Goal: Task Accomplishment & Management: Use online tool/utility

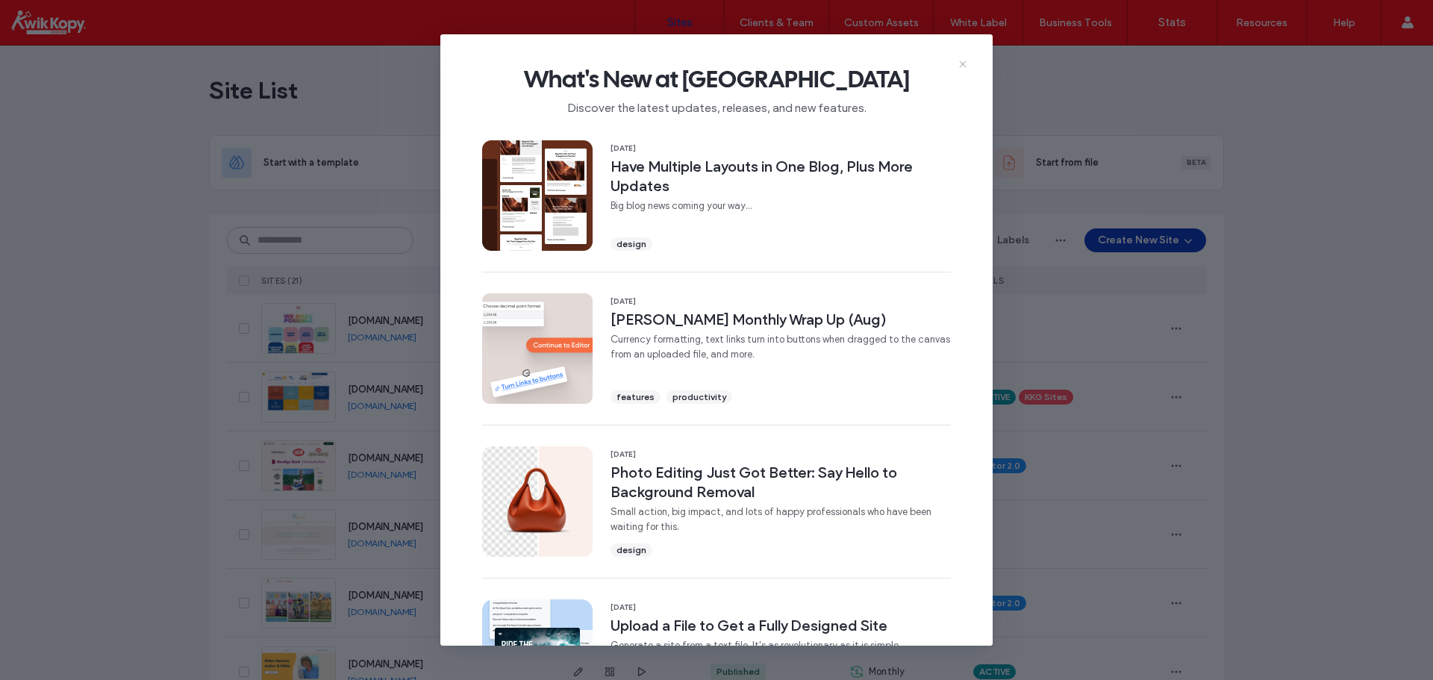
click at [959, 63] on icon at bounding box center [963, 64] width 12 height 12
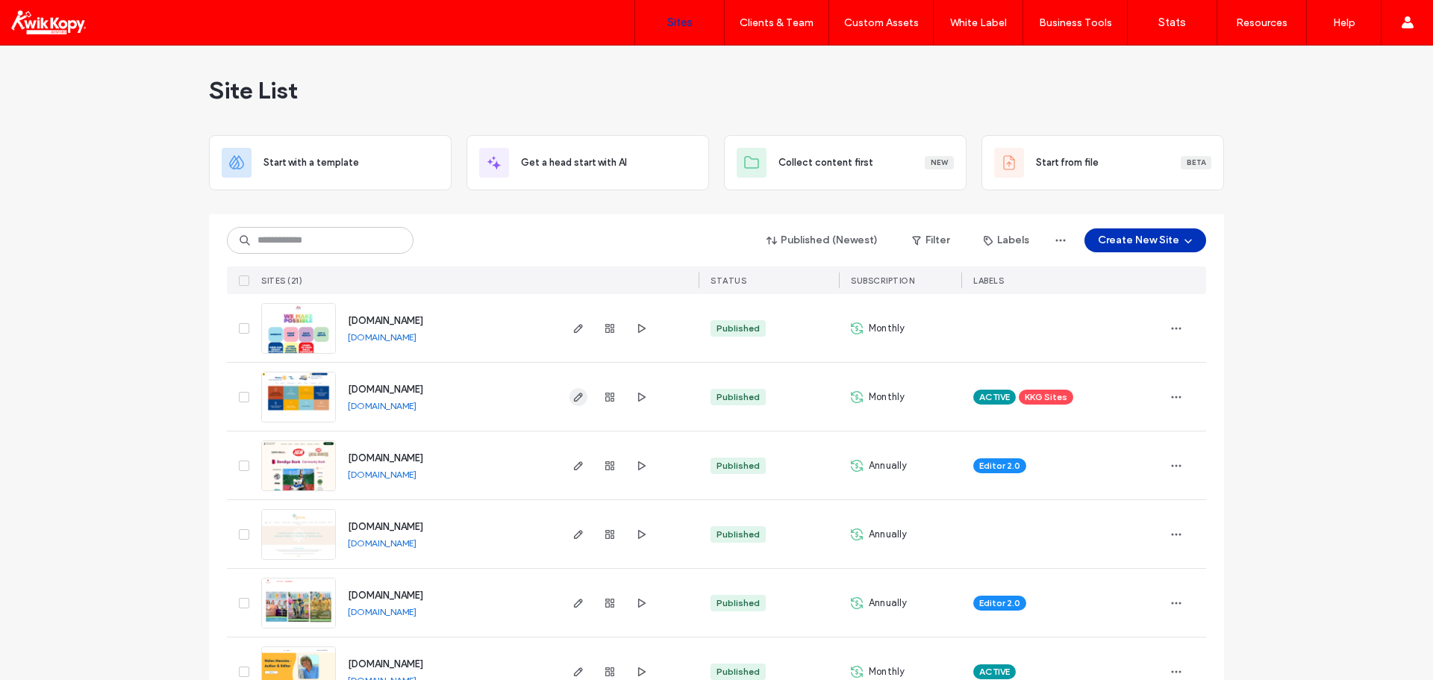
click at [573, 395] on icon "button" at bounding box center [579, 397] width 12 height 12
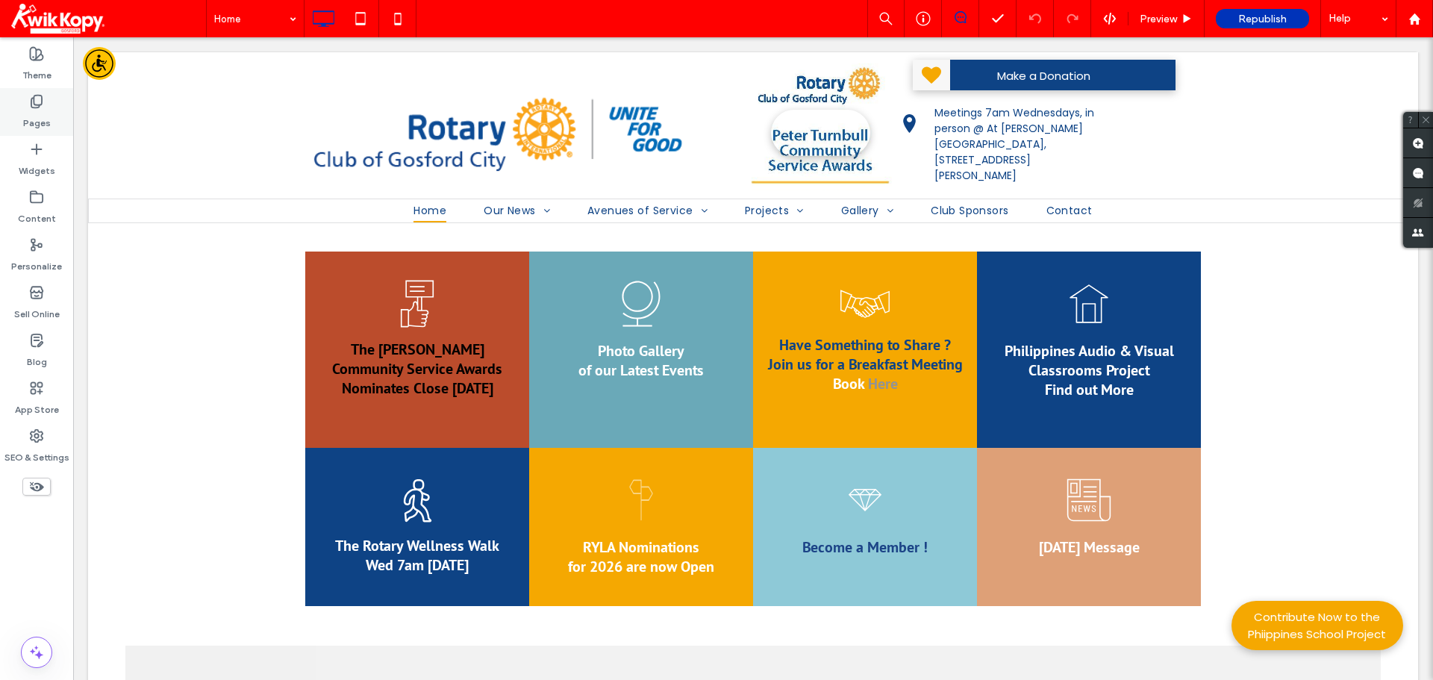
click at [39, 109] on label "Pages" at bounding box center [37, 119] width 28 height 21
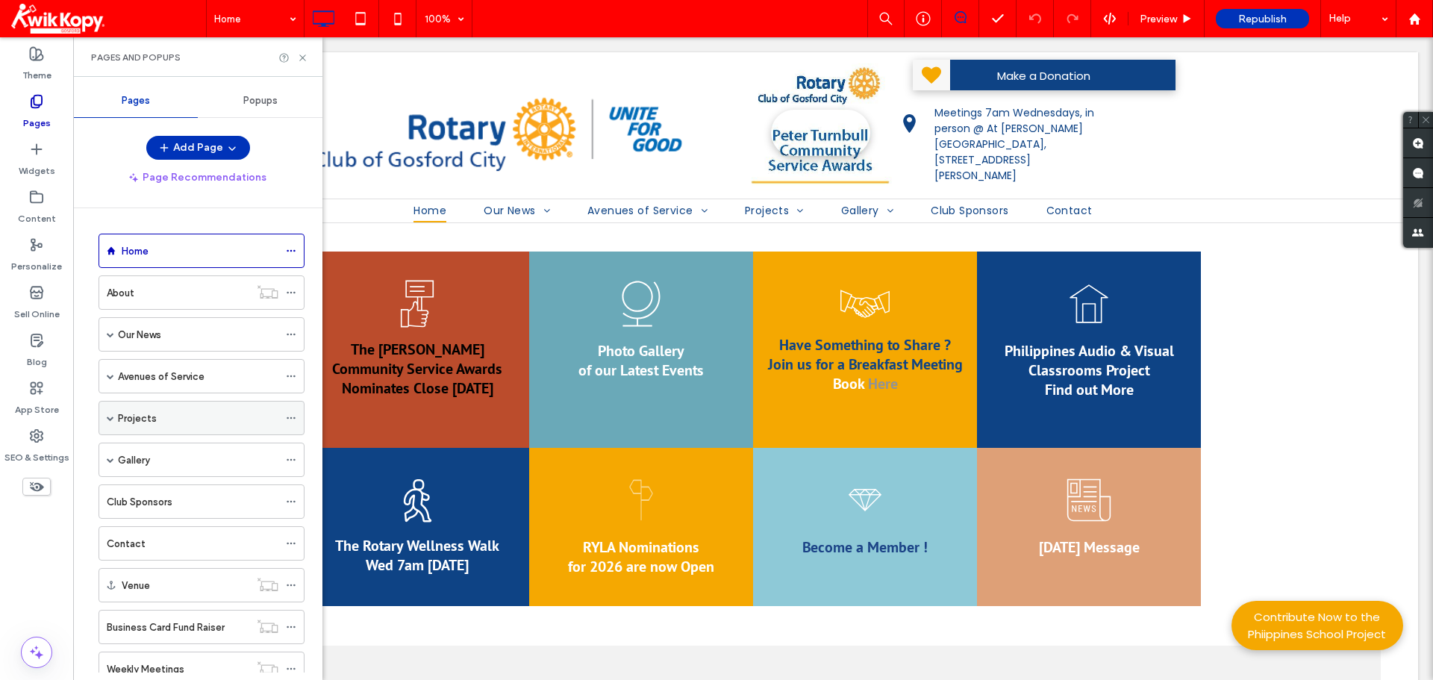
click at [147, 421] on label "Projects" at bounding box center [137, 418] width 39 height 26
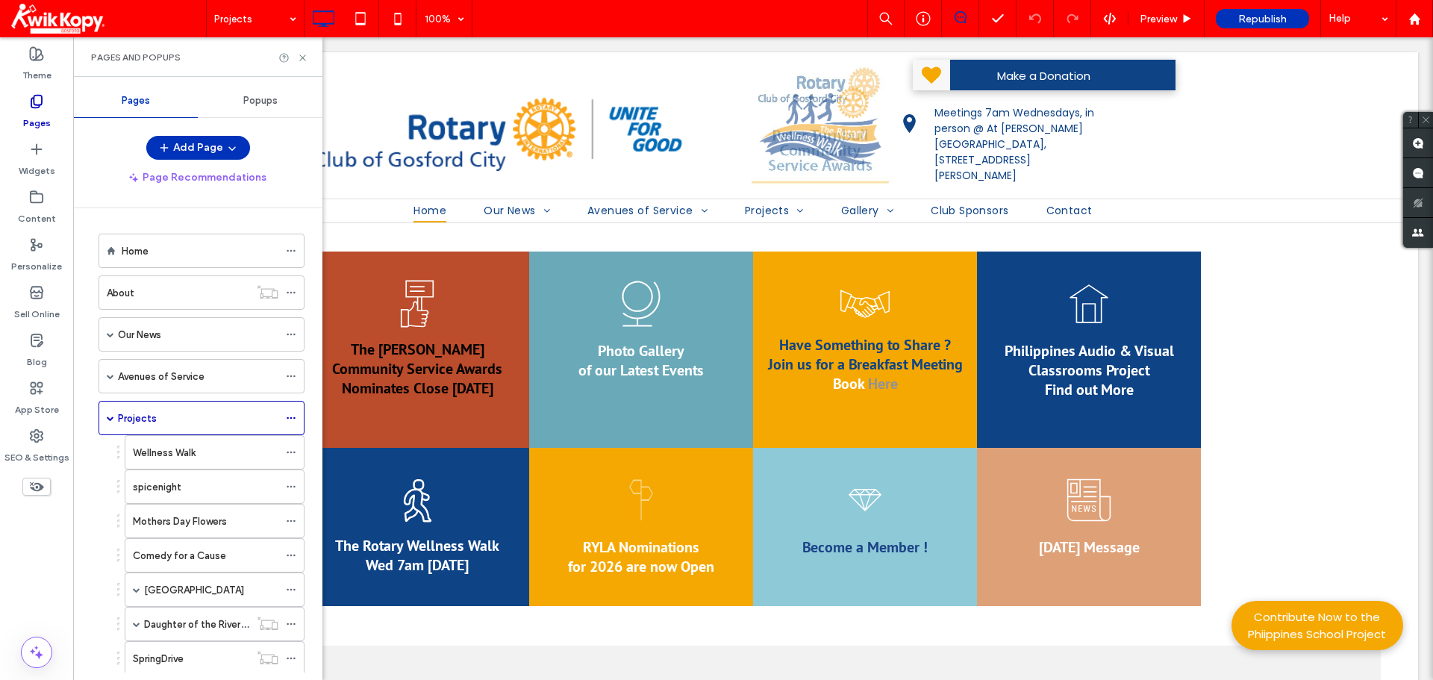
click at [155, 449] on div at bounding box center [716, 340] width 1433 height 680
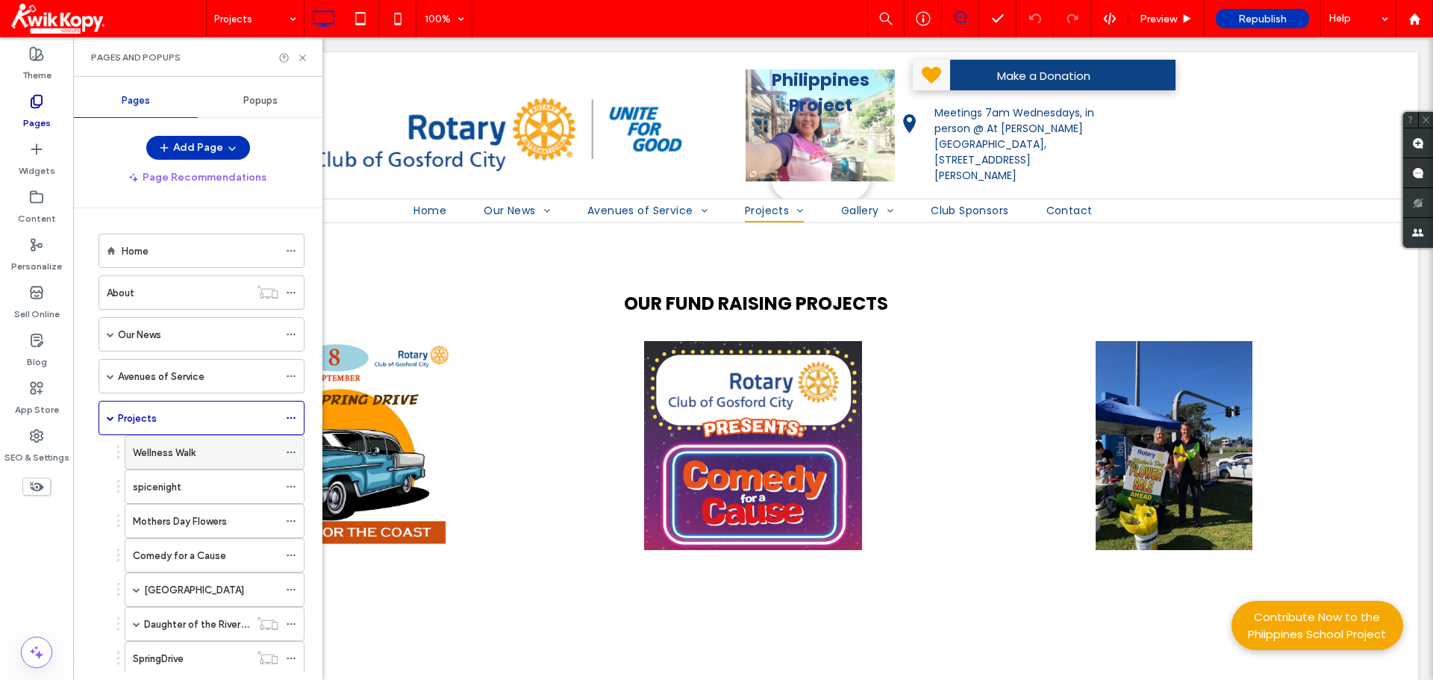
click at [168, 452] on label "Wellness Walk" at bounding box center [164, 453] width 63 height 26
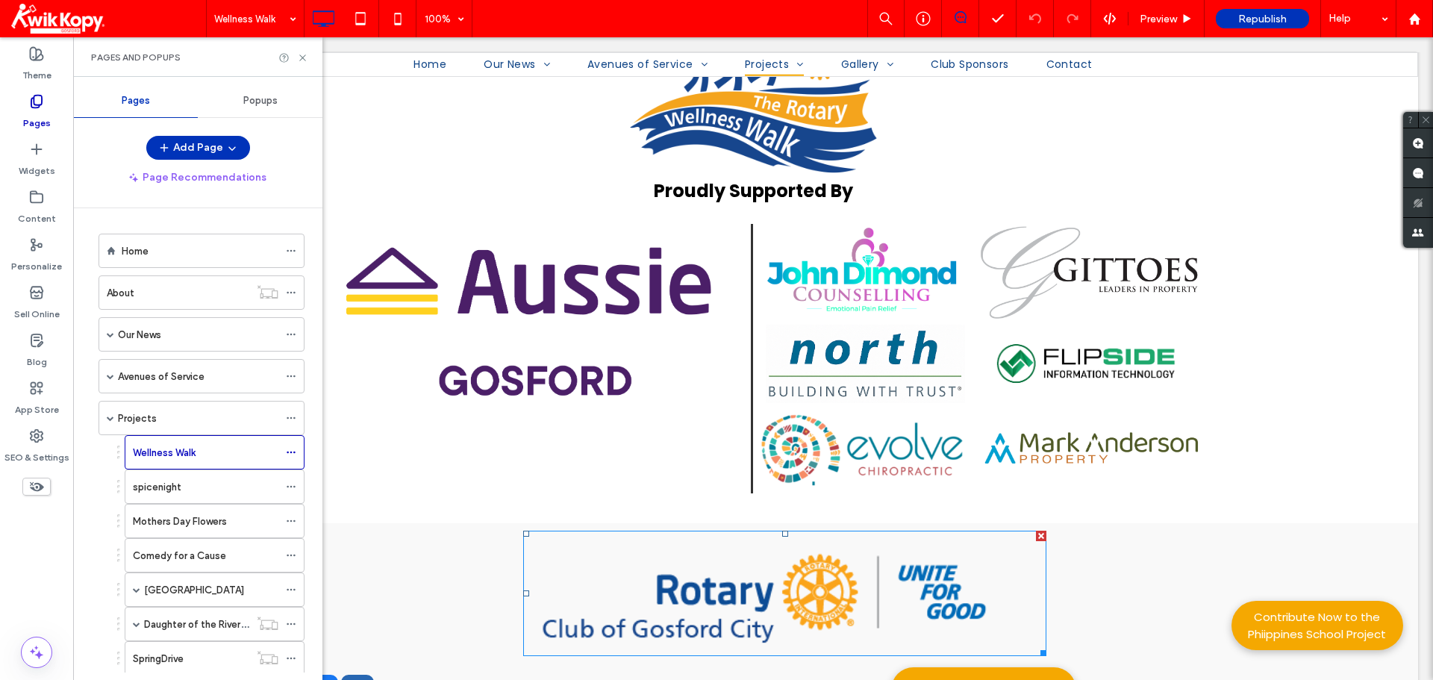
scroll to position [1269, 0]
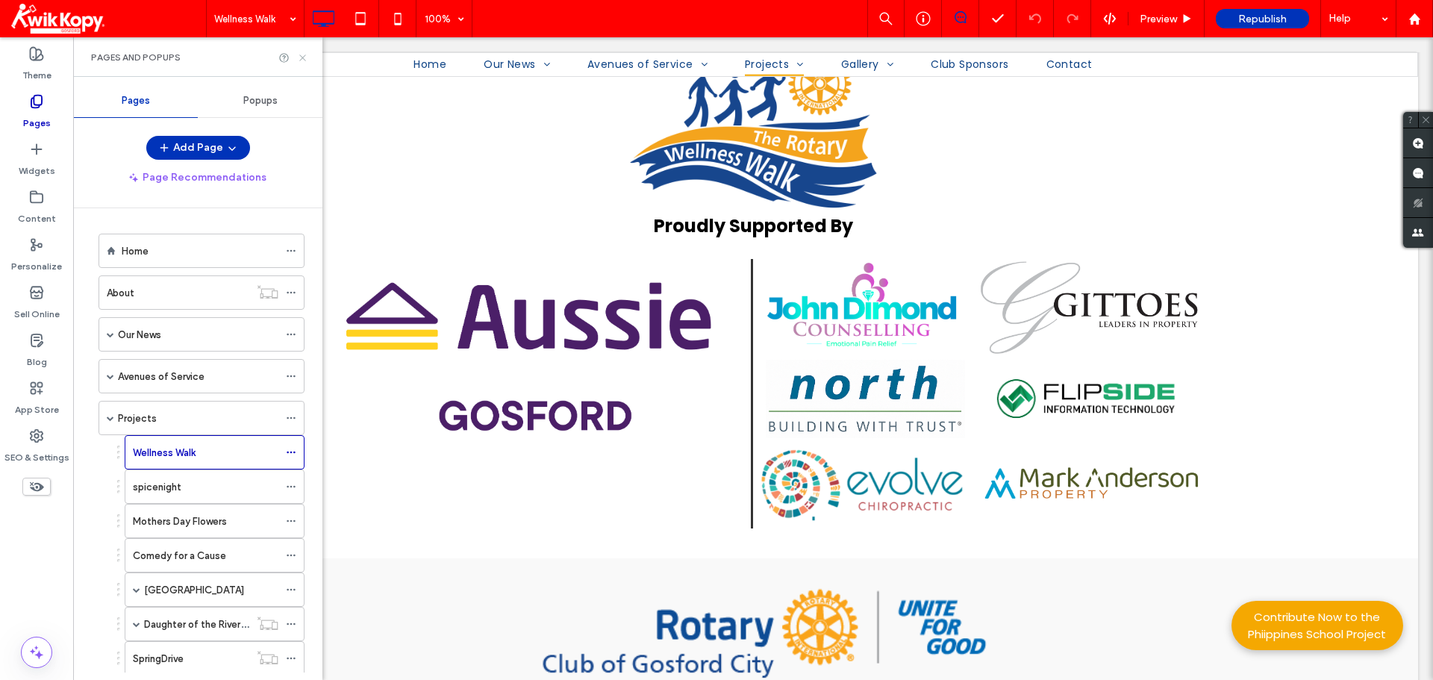
drag, startPoint x: 301, startPoint y: 60, endPoint x: 342, endPoint y: 235, distance: 179.5
click at [301, 60] on icon at bounding box center [302, 57] width 11 height 11
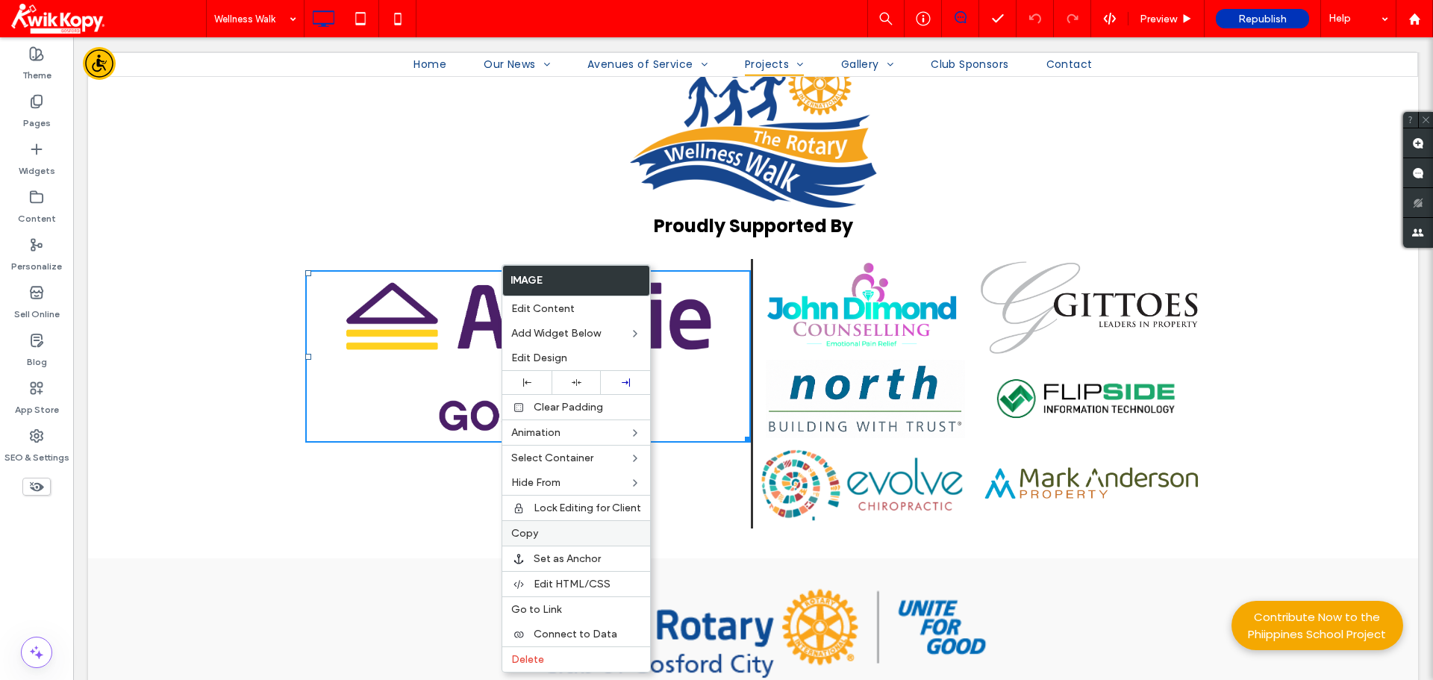
click at [529, 535] on span "Copy" at bounding box center [524, 533] width 27 height 13
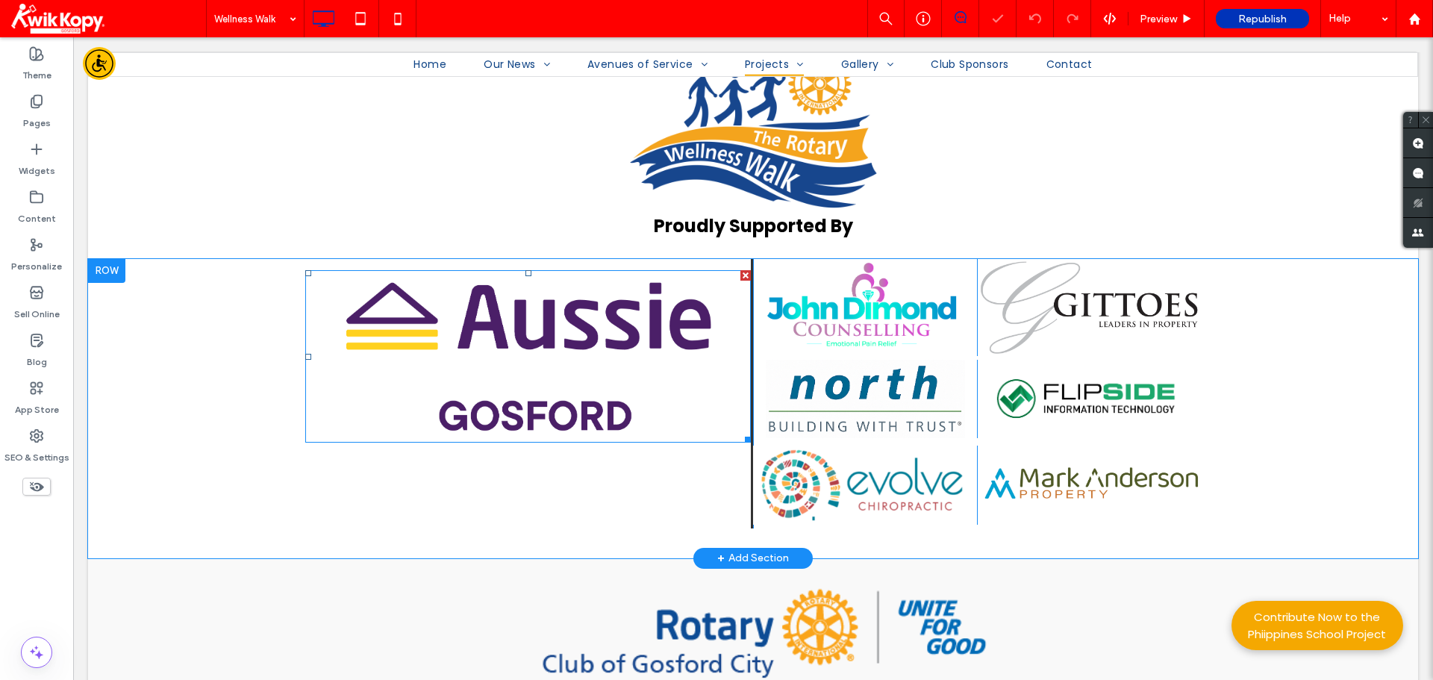
click at [516, 491] on div "Click To Paste Click To Paste" at bounding box center [529, 394] width 448 height 270
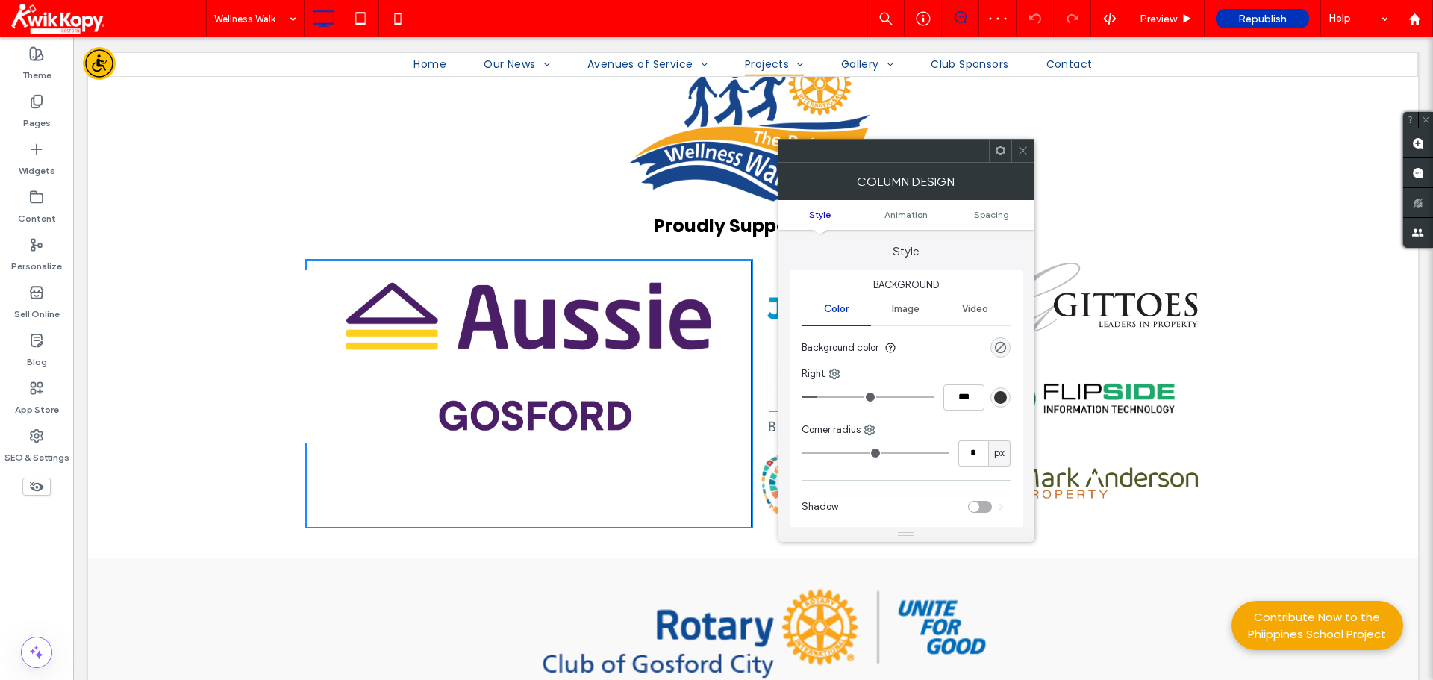
click at [520, 554] on div "Click To Paste Click To Paste Click To Paste Click To Paste Click To Paste Clic…" at bounding box center [753, 408] width 1330 height 299
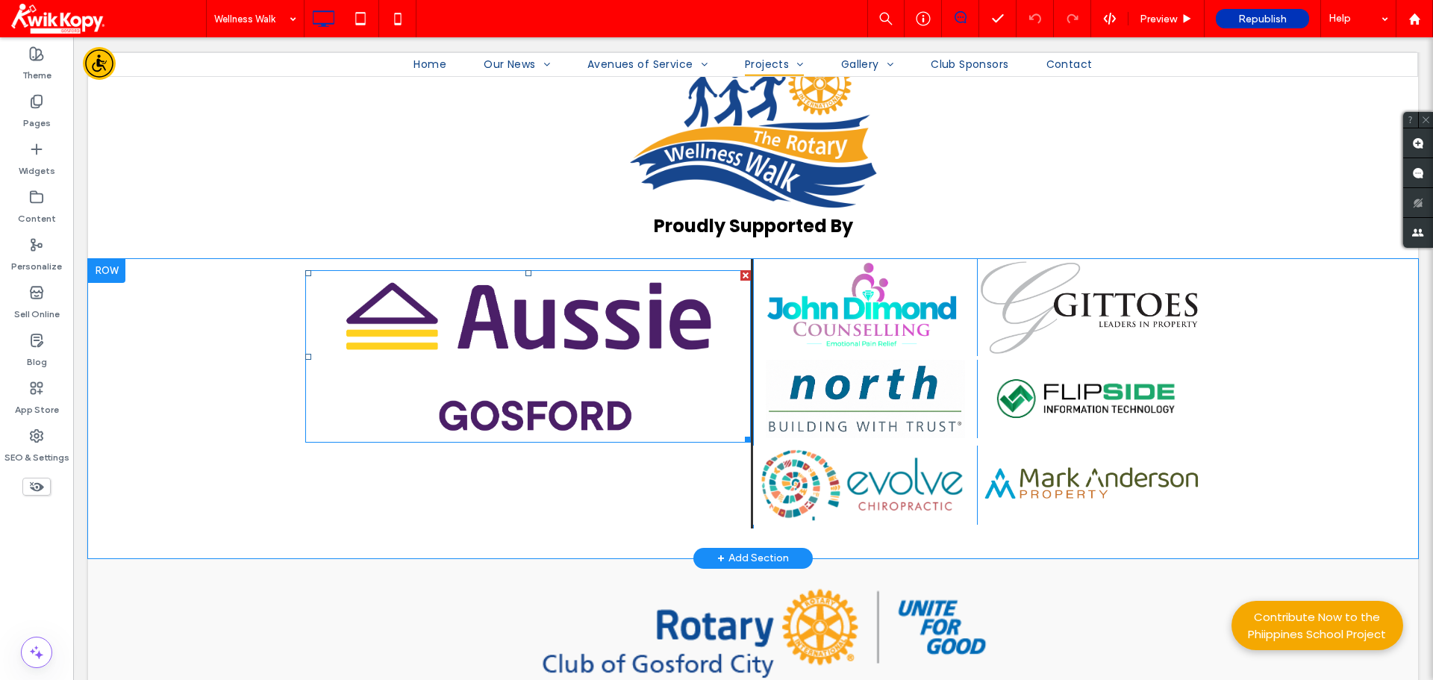
click at [504, 490] on div "Click To Paste Click To Paste" at bounding box center [529, 394] width 448 height 270
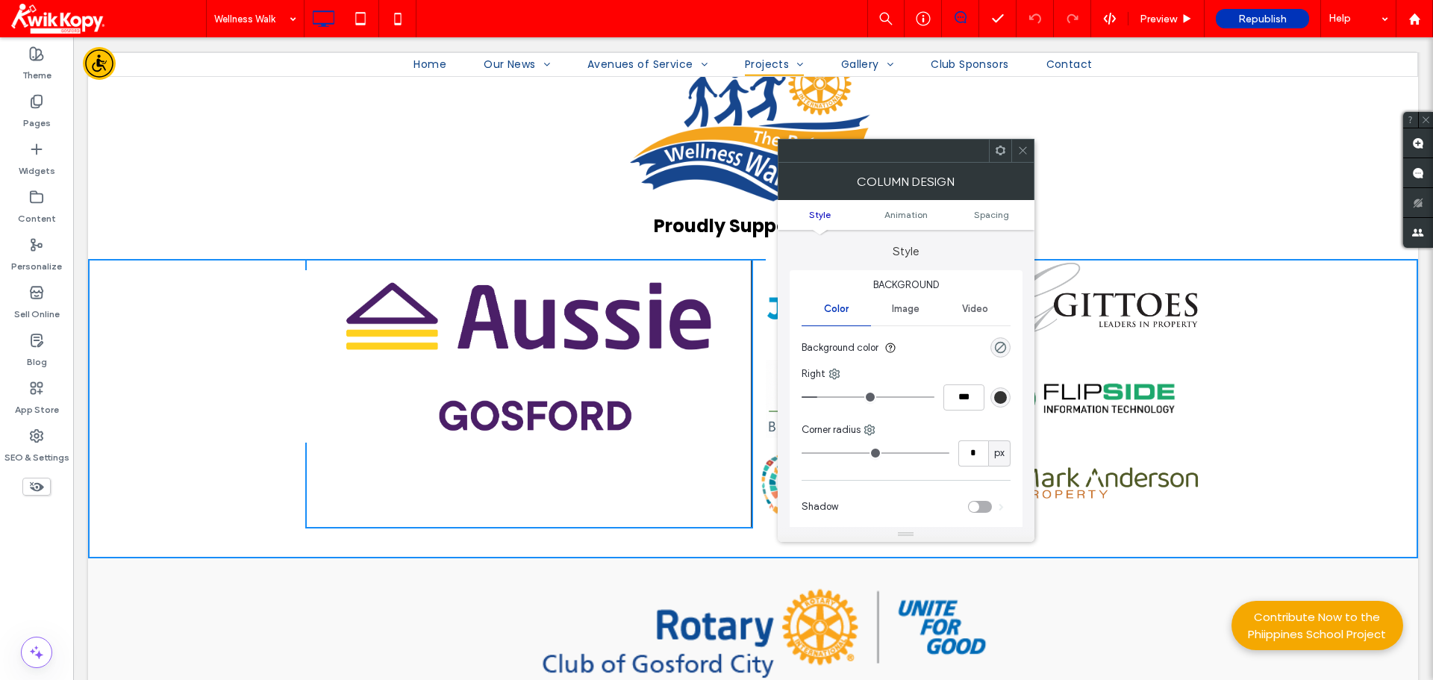
click at [1001, 151] on icon at bounding box center [1000, 150] width 11 height 11
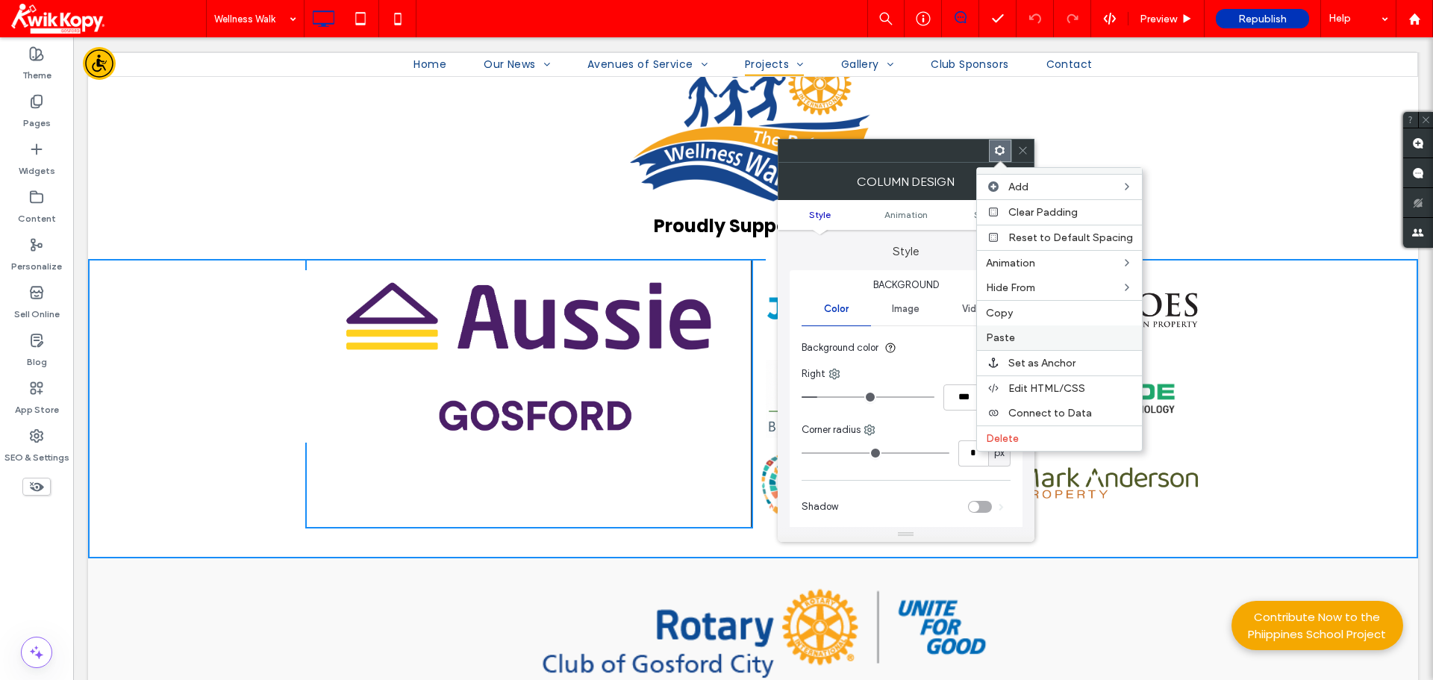
click at [999, 337] on span "Paste" at bounding box center [1000, 337] width 29 height 13
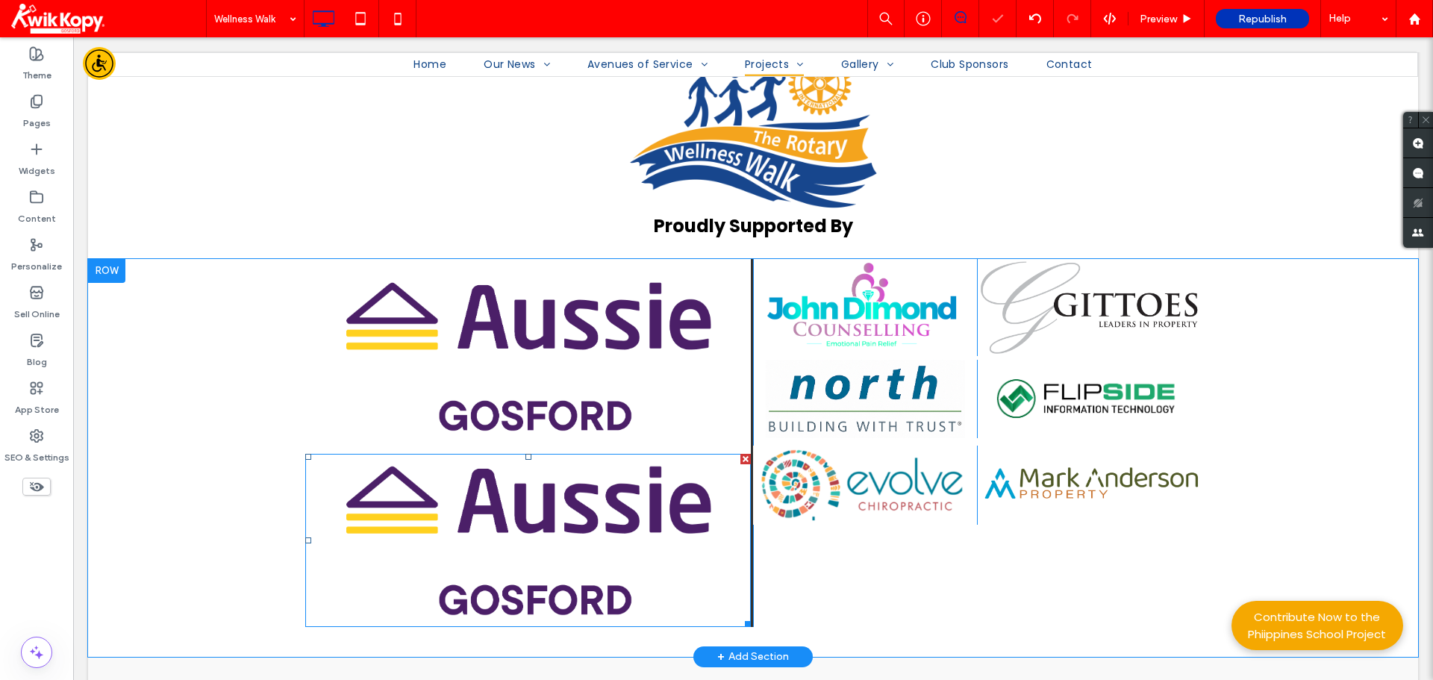
click at [533, 534] on img at bounding box center [528, 540] width 446 height 172
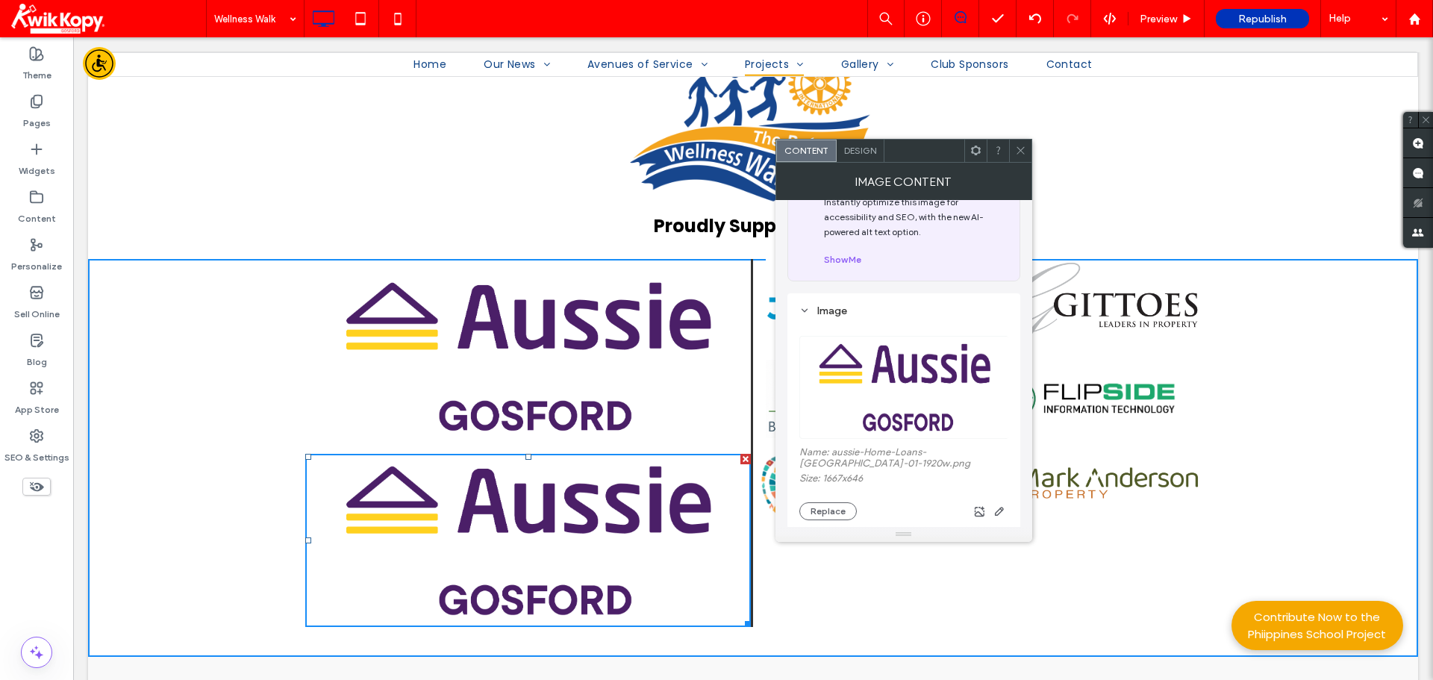
scroll to position [75, 0]
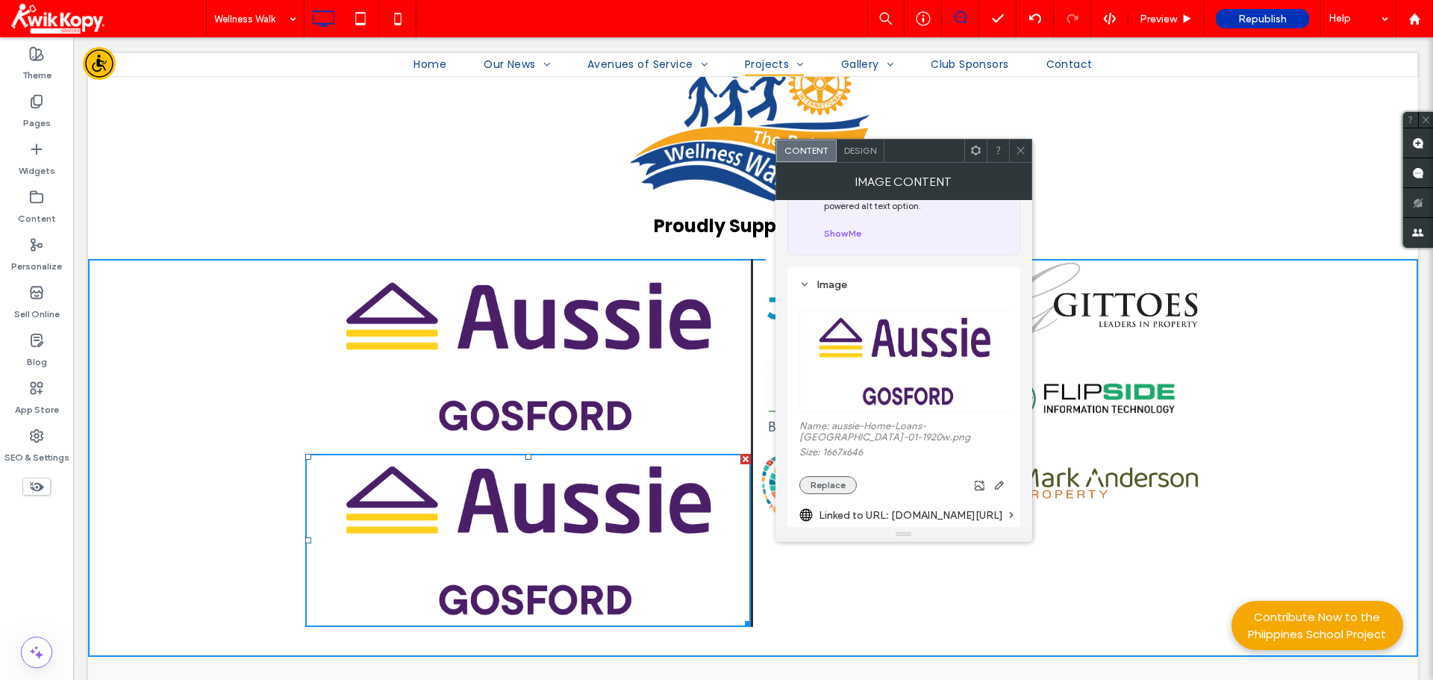
click at [828, 479] on button "Replace" at bounding box center [828, 485] width 57 height 18
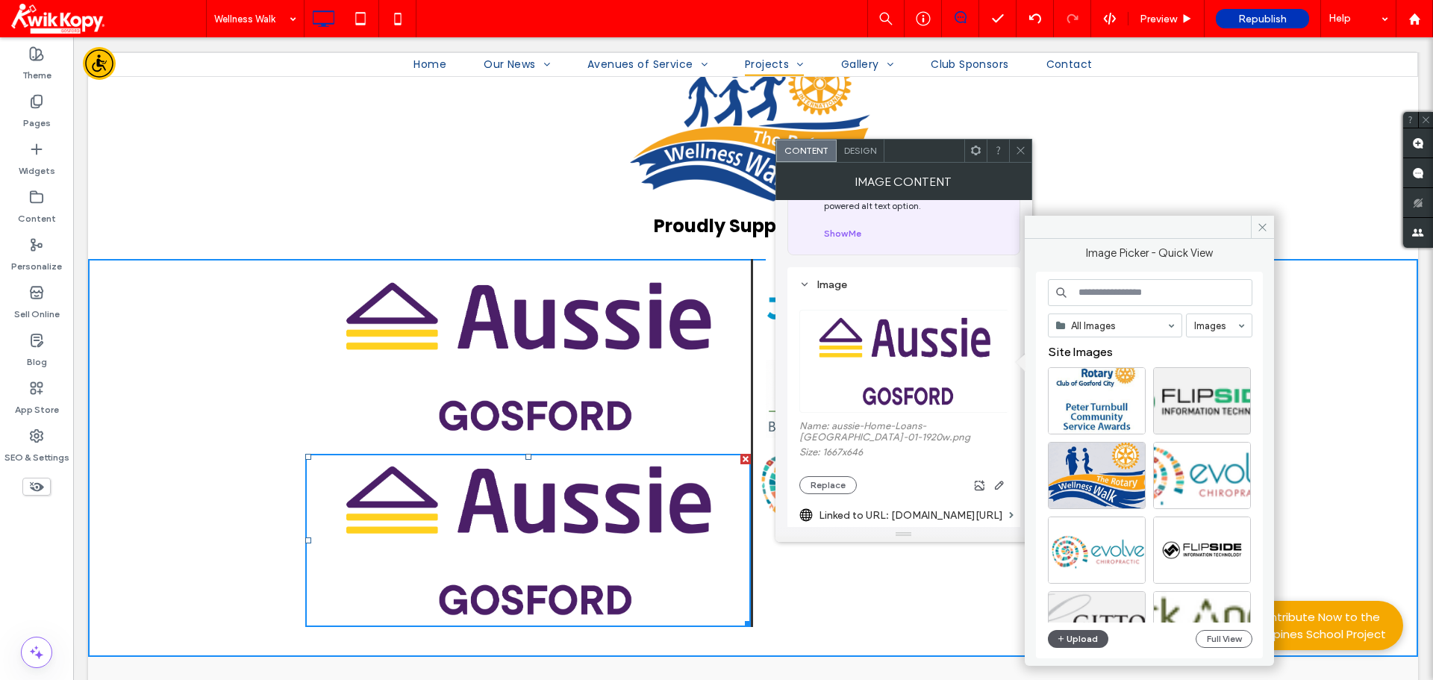
click at [1080, 644] on button "Upload" at bounding box center [1078, 639] width 61 height 18
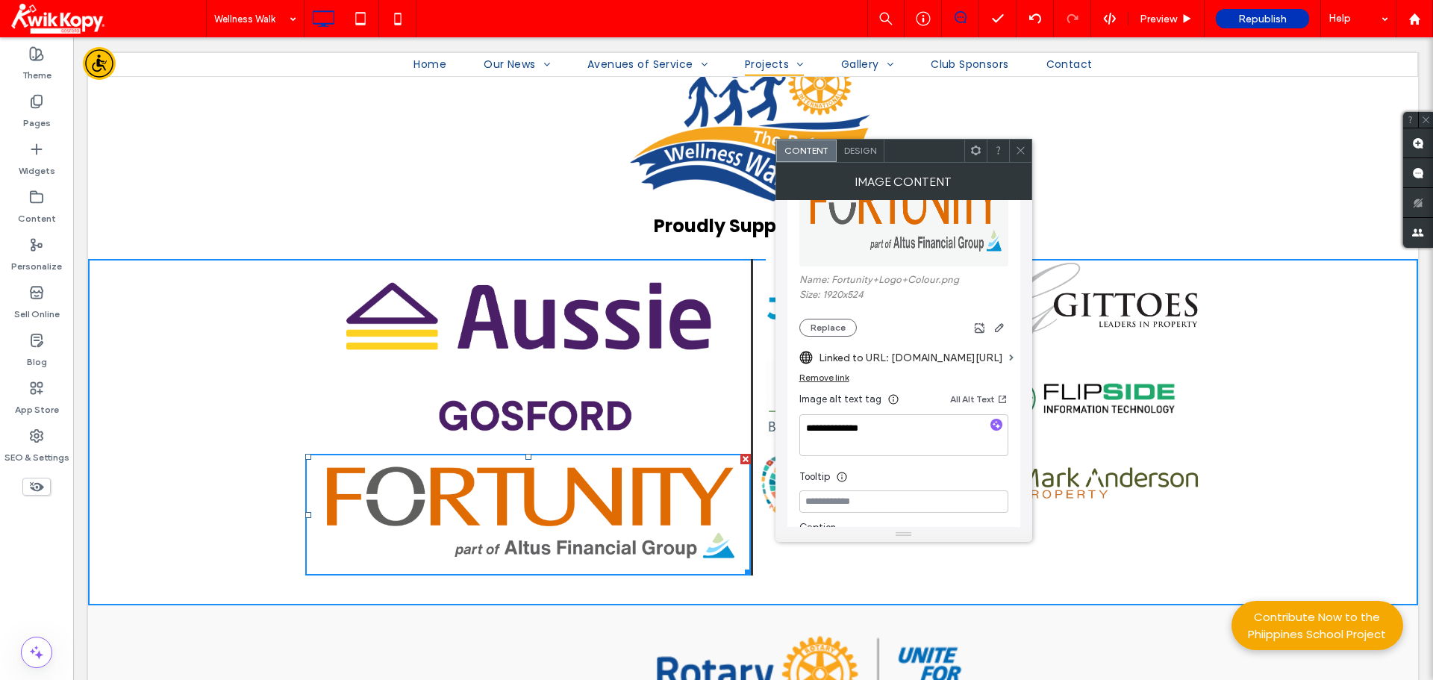
scroll to position [224, 0]
click at [823, 371] on div "Remove link" at bounding box center [825, 374] width 50 height 11
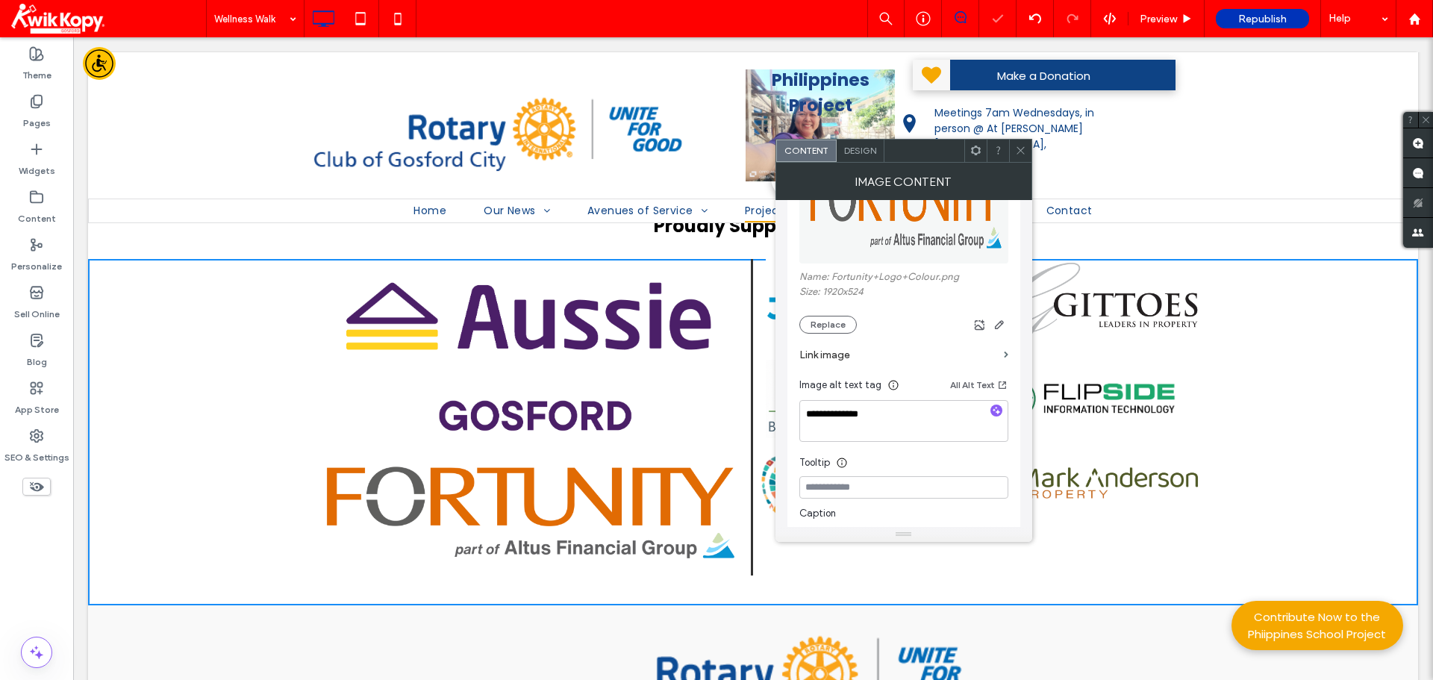
click at [836, 353] on label "Link image" at bounding box center [899, 355] width 199 height 28
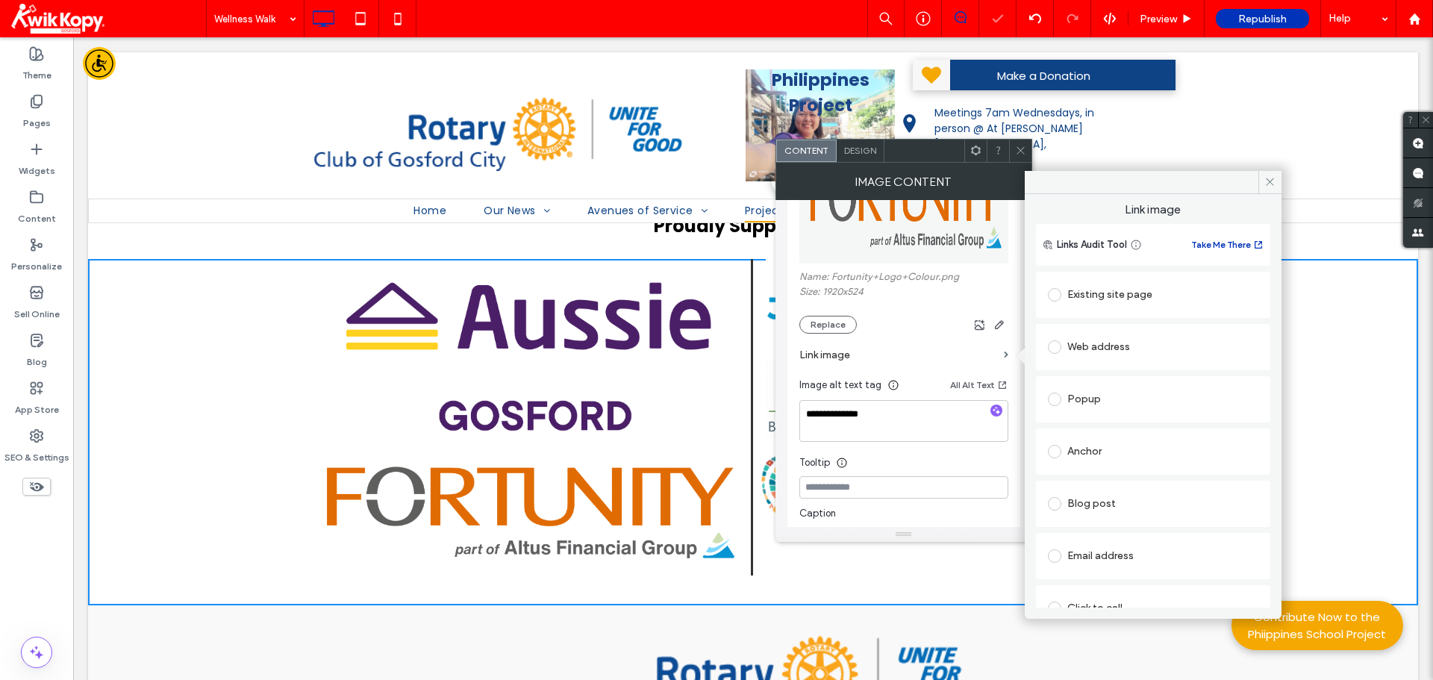
click at [1097, 346] on div "Web address" at bounding box center [1153, 347] width 211 height 24
click at [1095, 371] on input "url" at bounding box center [1153, 376] width 211 height 19
paste input "**********"
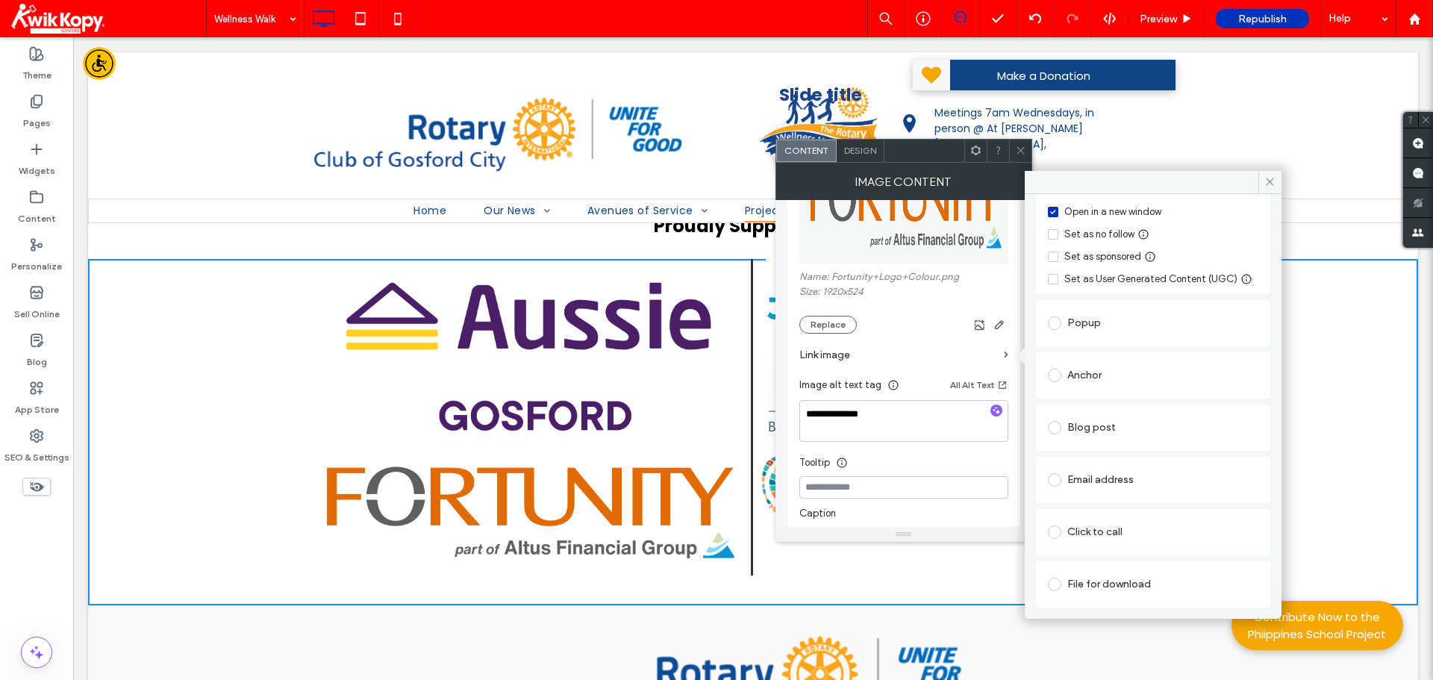
scroll to position [0, 0]
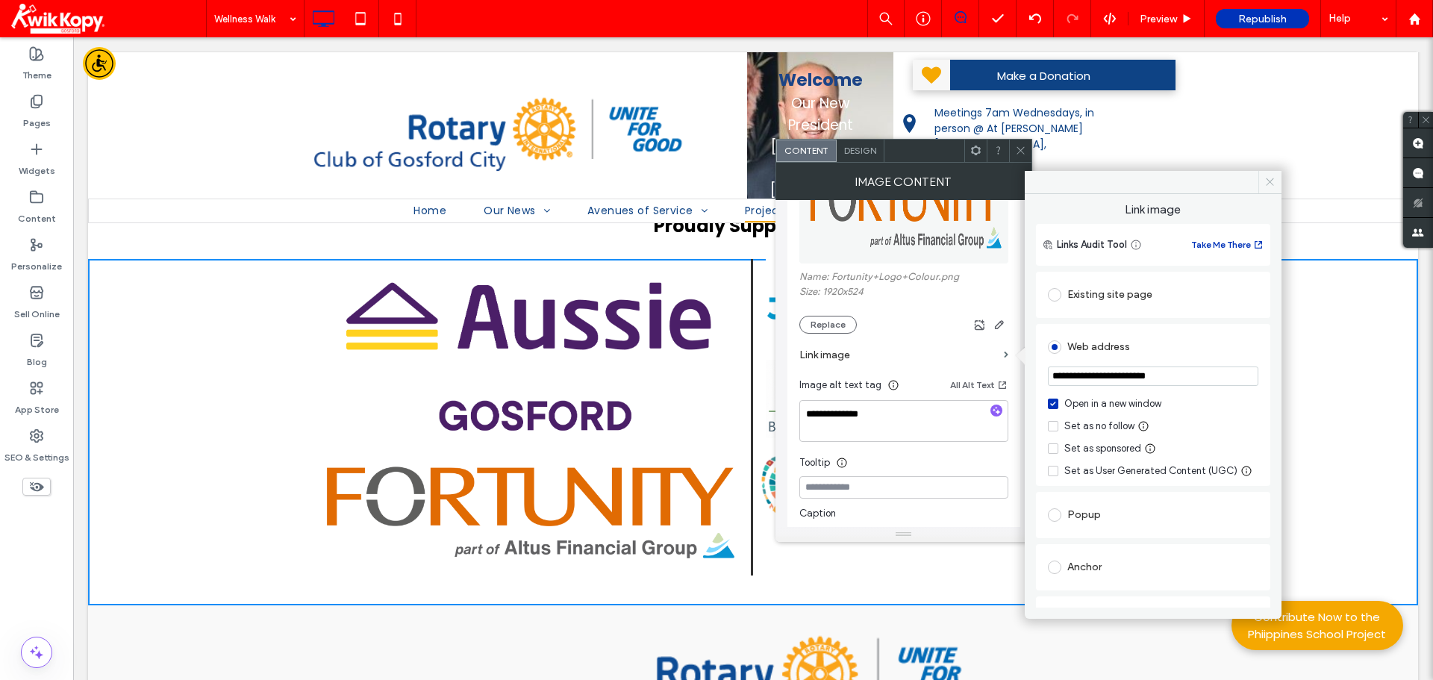
type input "**********"
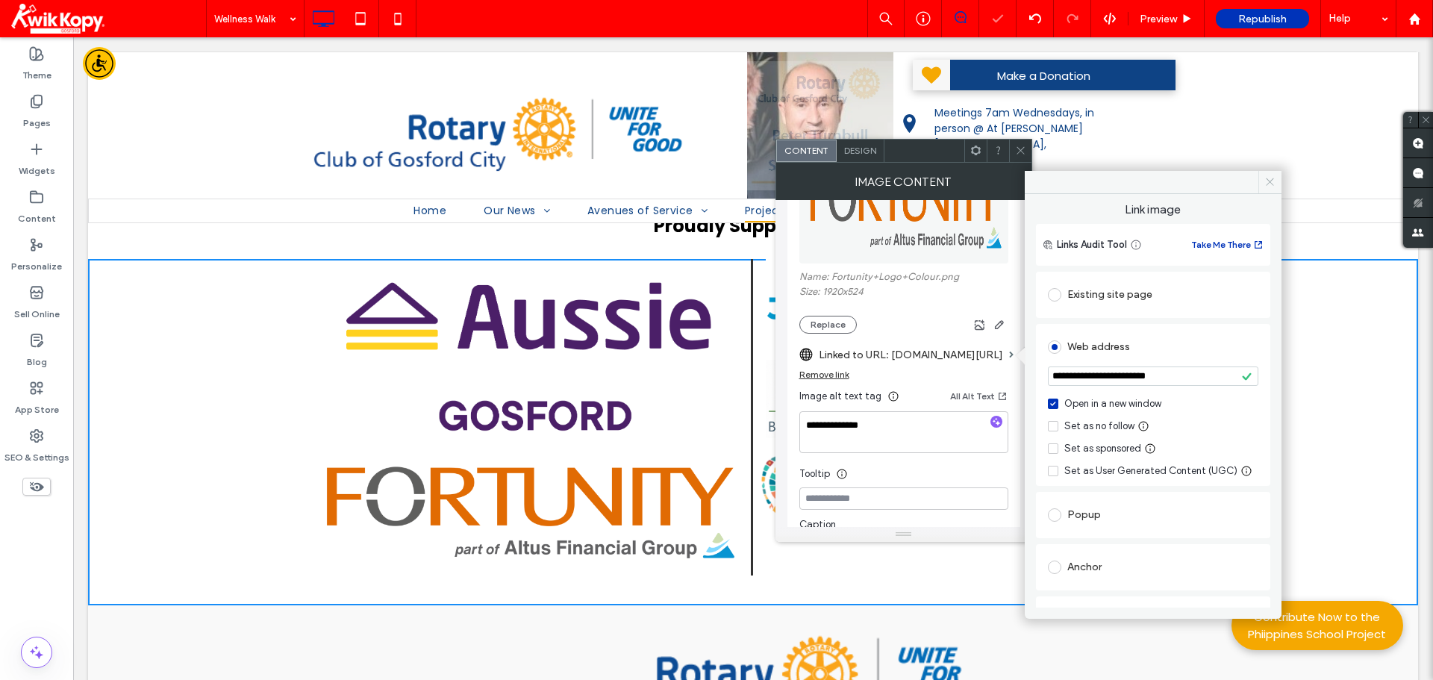
click at [1268, 184] on use at bounding box center [1269, 181] width 7 height 7
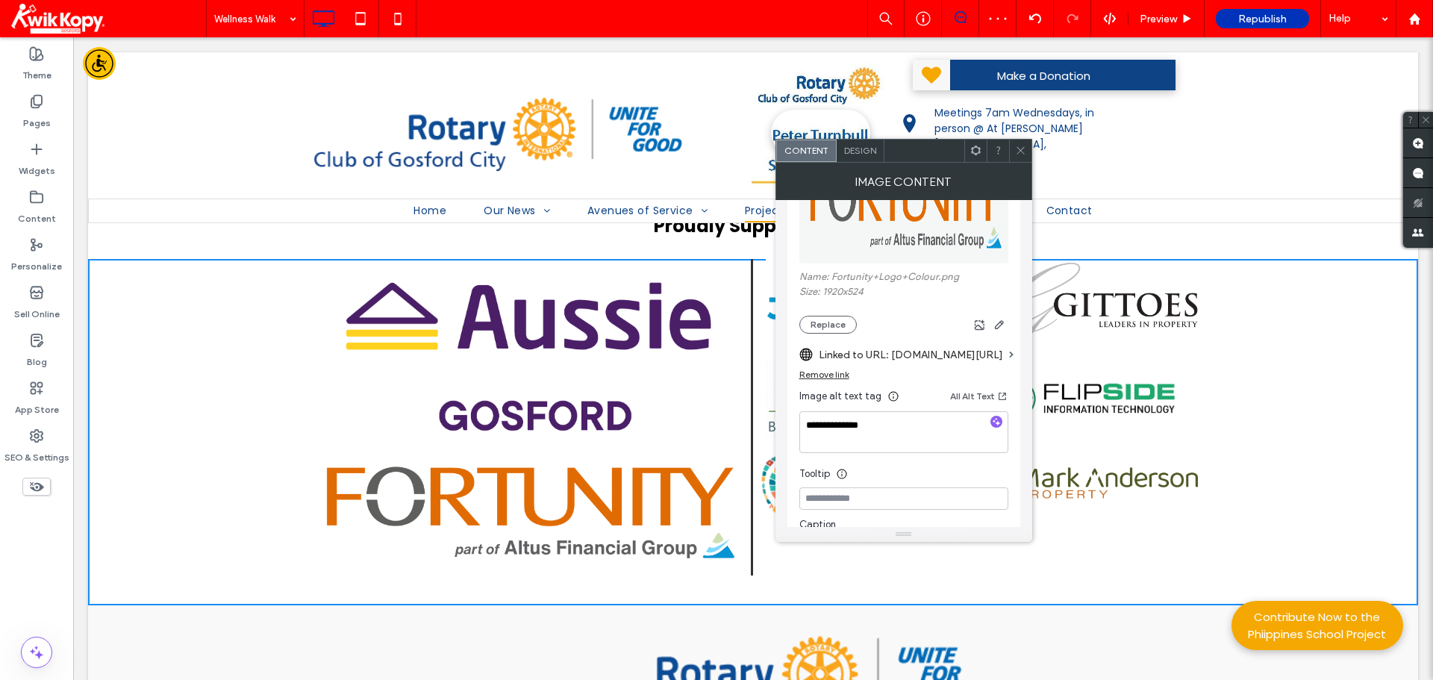
click at [1017, 152] on icon at bounding box center [1020, 150] width 11 height 11
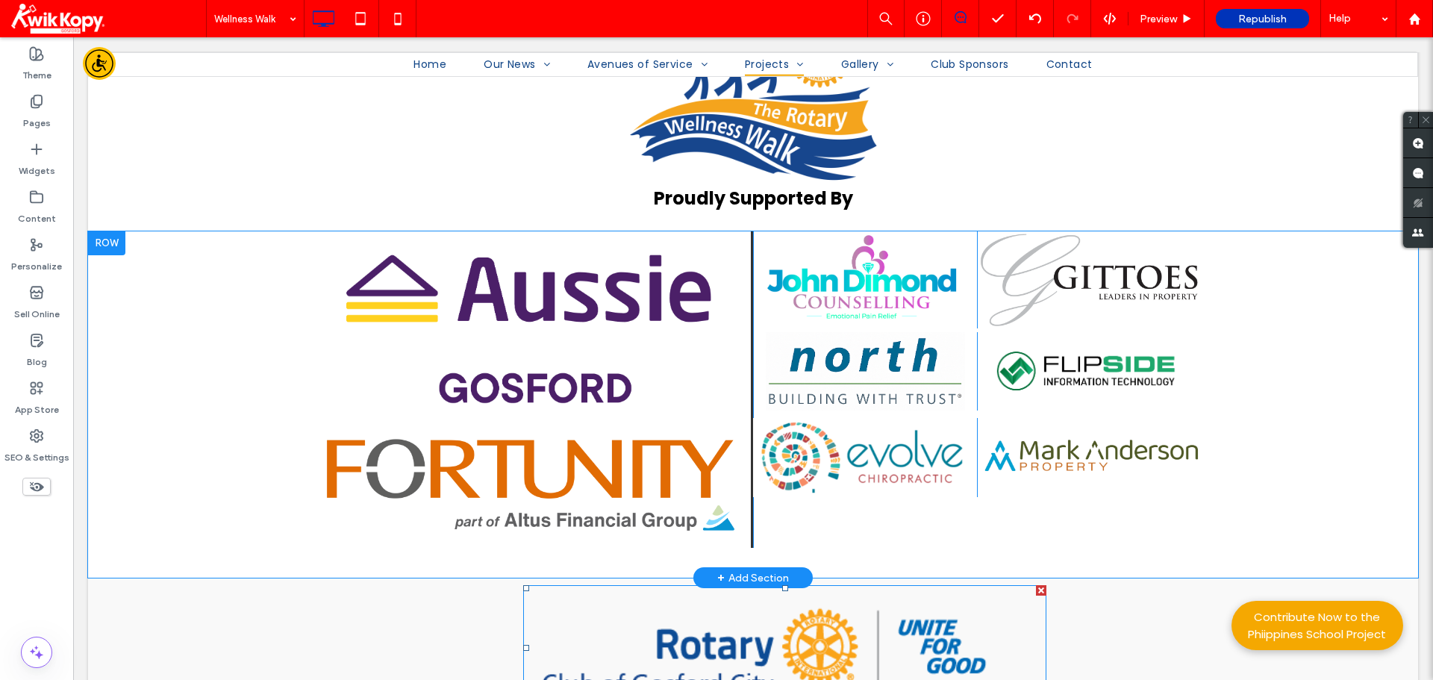
scroll to position [1233, 0]
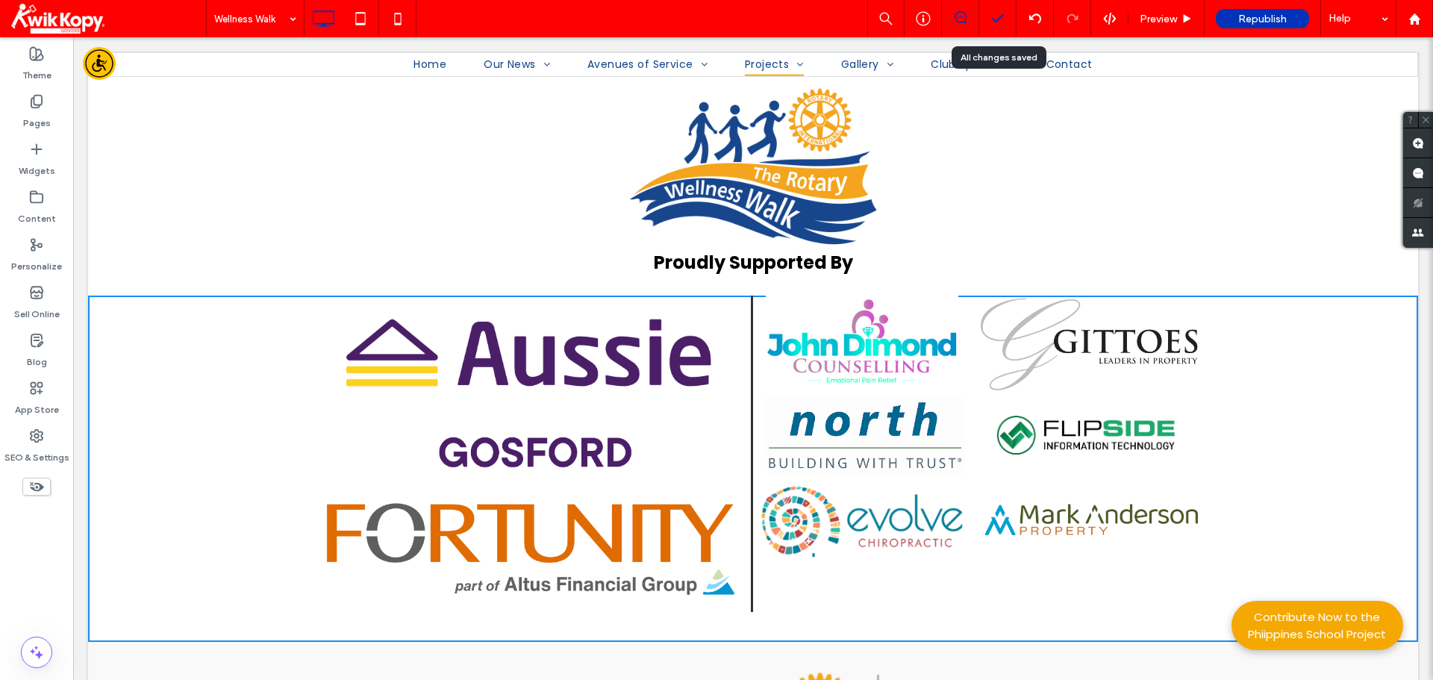
click at [996, 16] on icon at bounding box center [998, 18] width 15 height 15
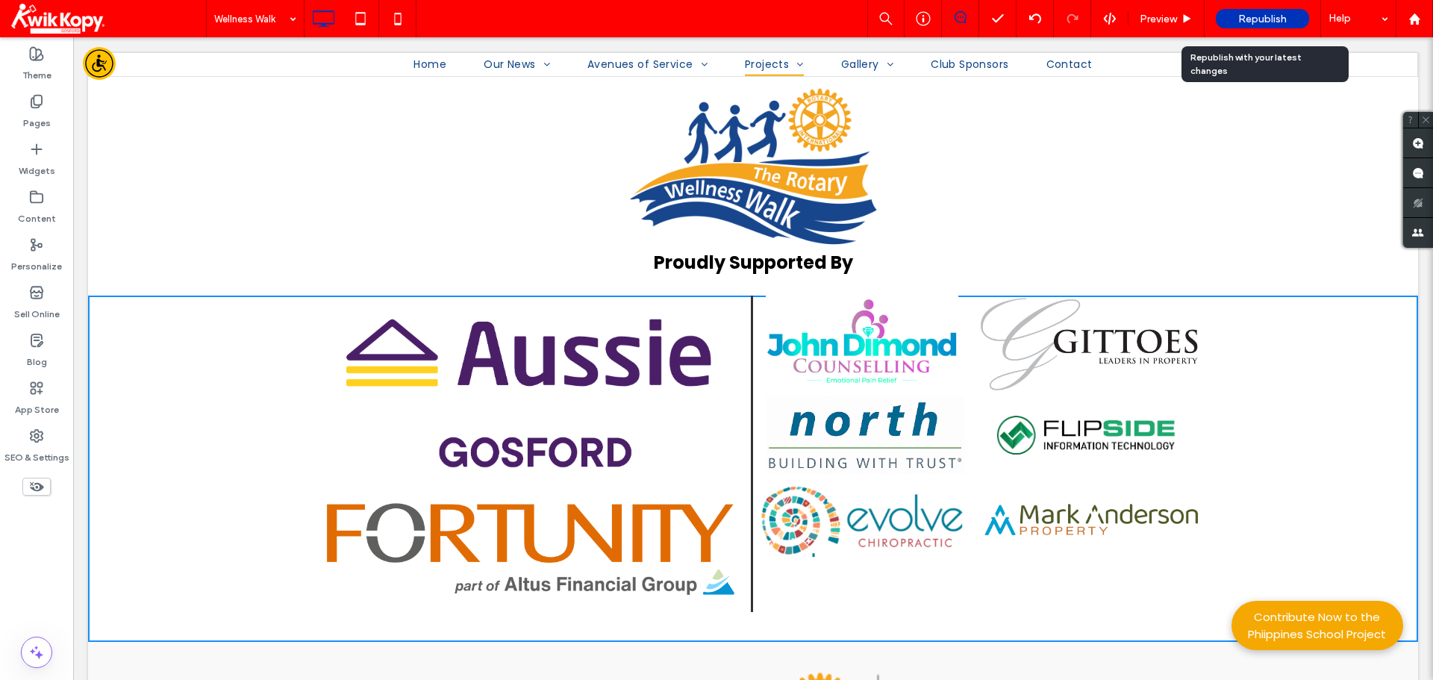
click at [1253, 13] on span "Republish" at bounding box center [1263, 19] width 49 height 13
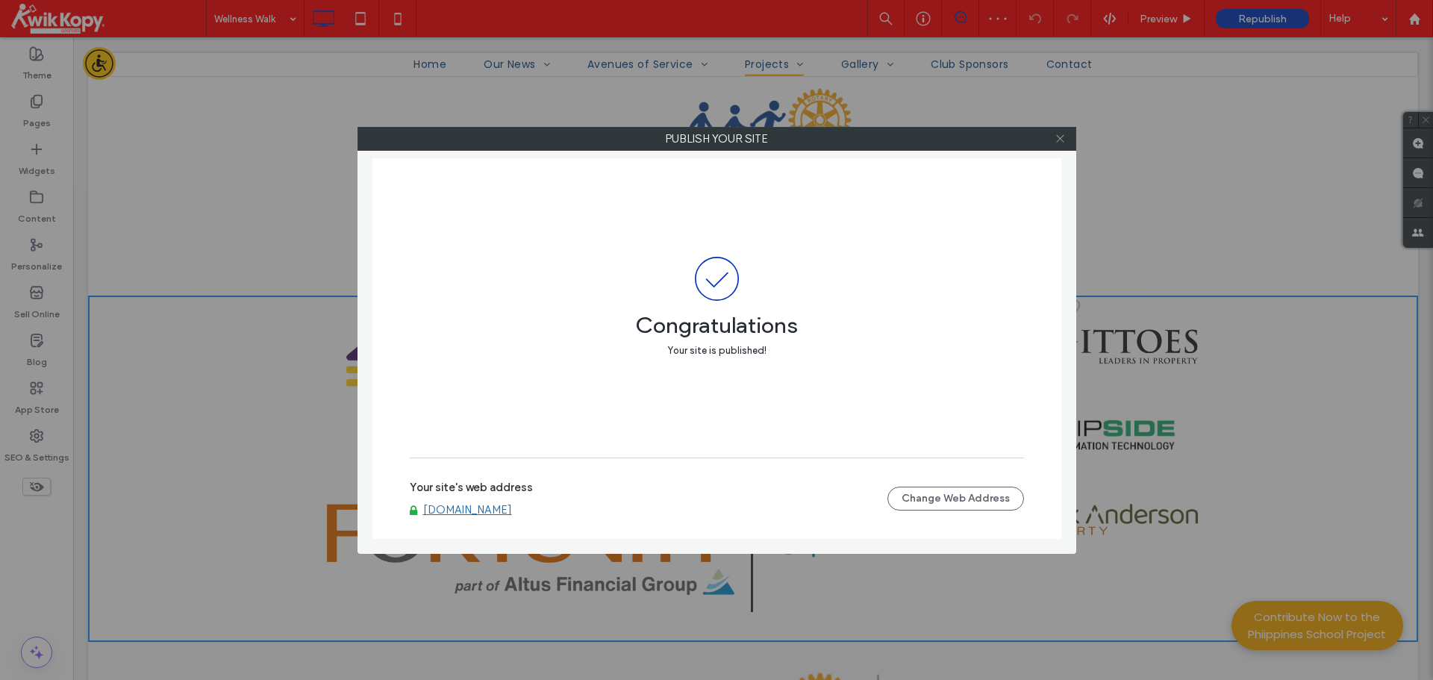
click at [1059, 138] on icon at bounding box center [1060, 138] width 11 height 11
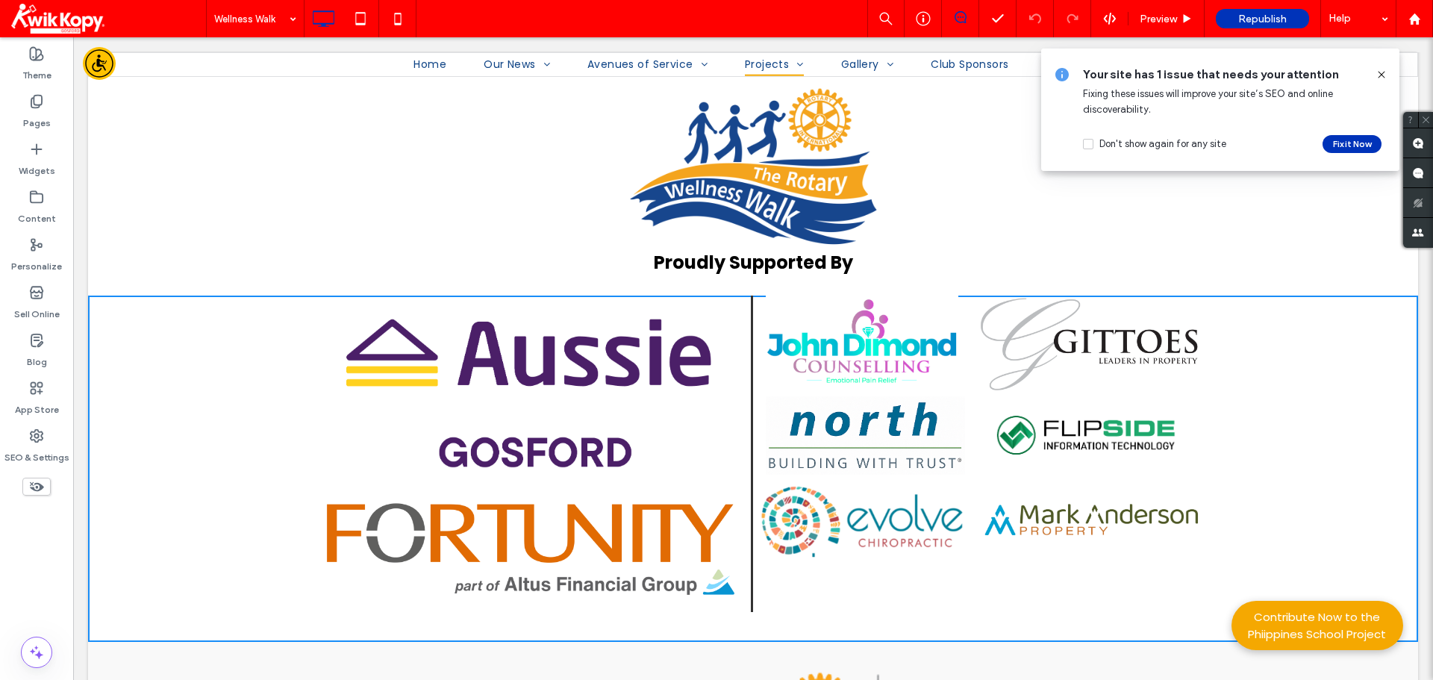
click at [1382, 74] on icon at bounding box center [1382, 75] width 12 height 12
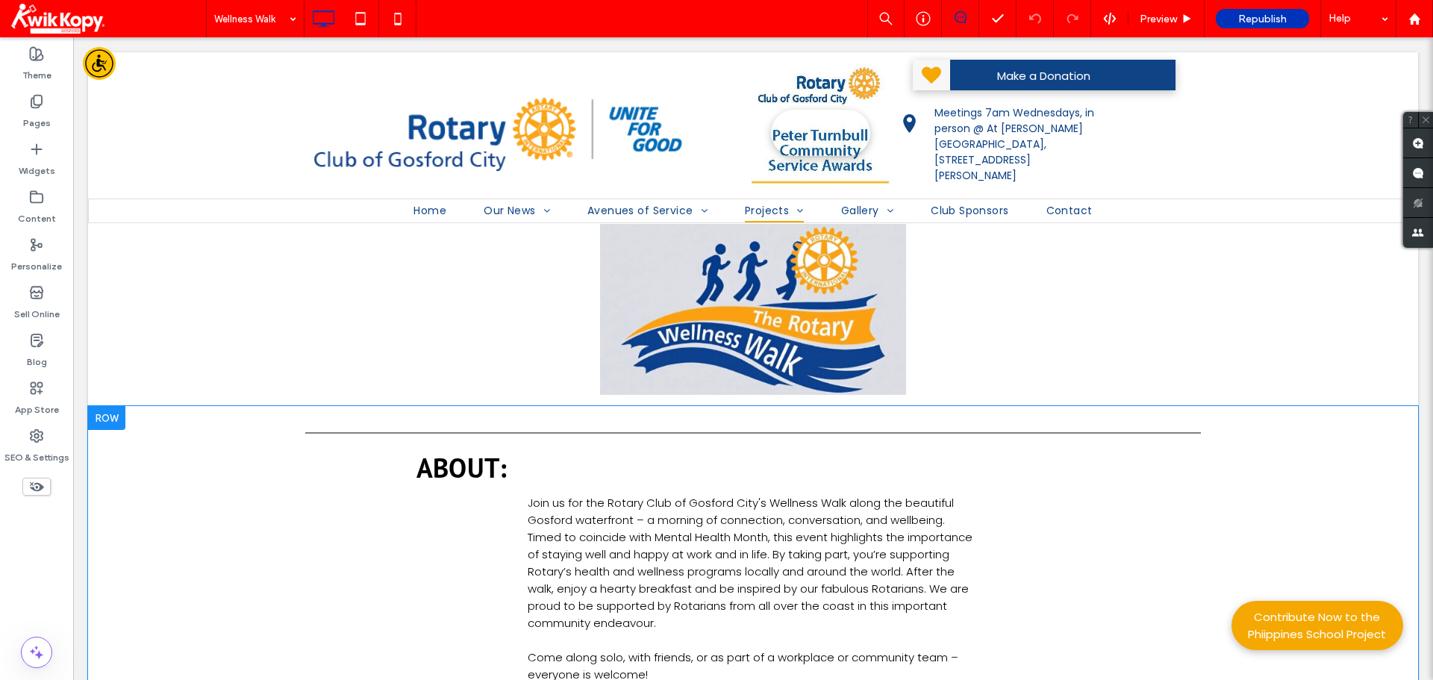
scroll to position [0, 0]
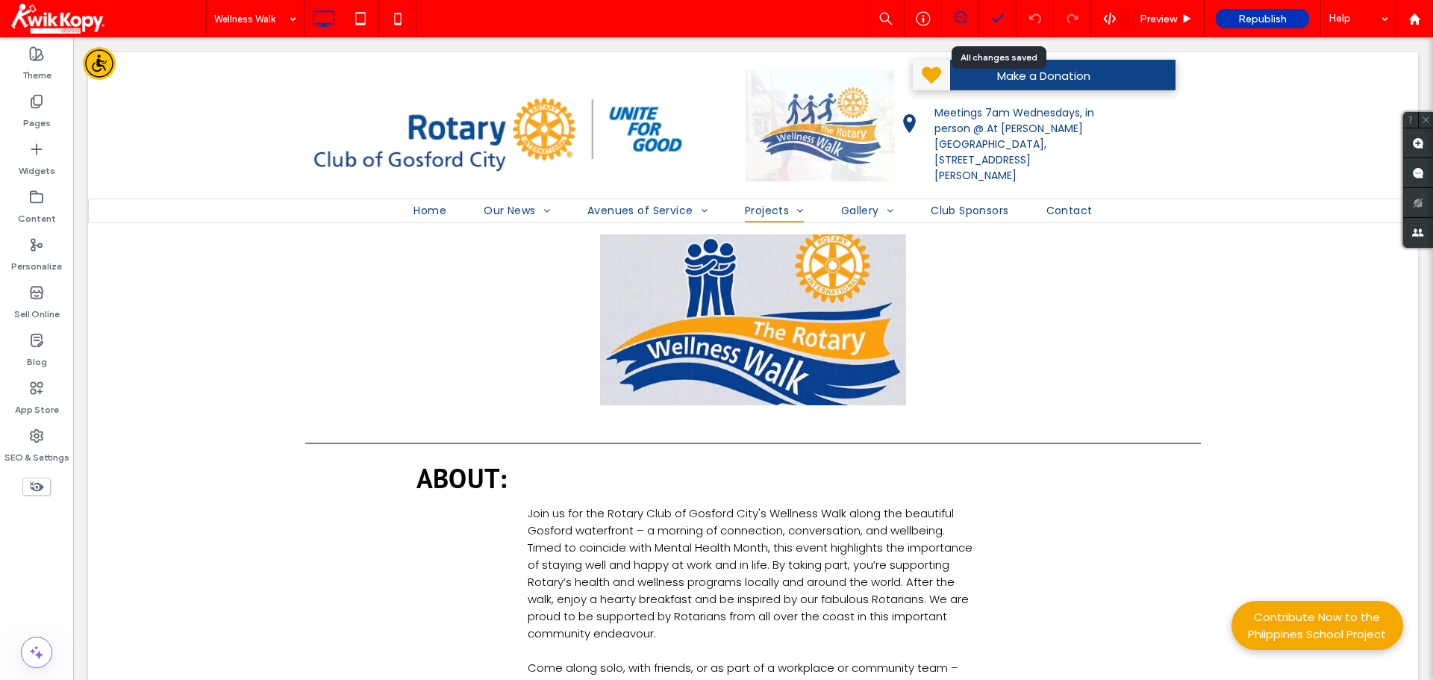
click at [1000, 22] on icon at bounding box center [998, 18] width 15 height 15
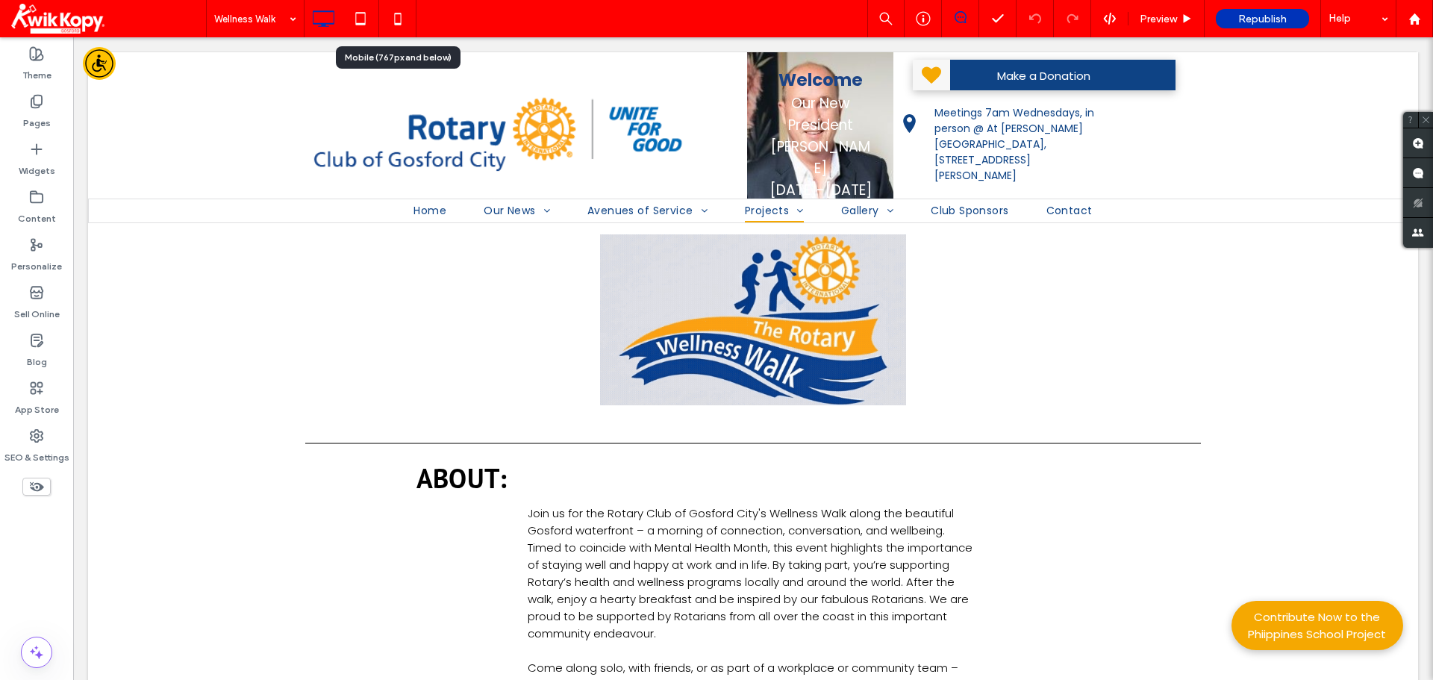
drag, startPoint x: 396, startPoint y: 22, endPoint x: 426, endPoint y: 43, distance: 36.9
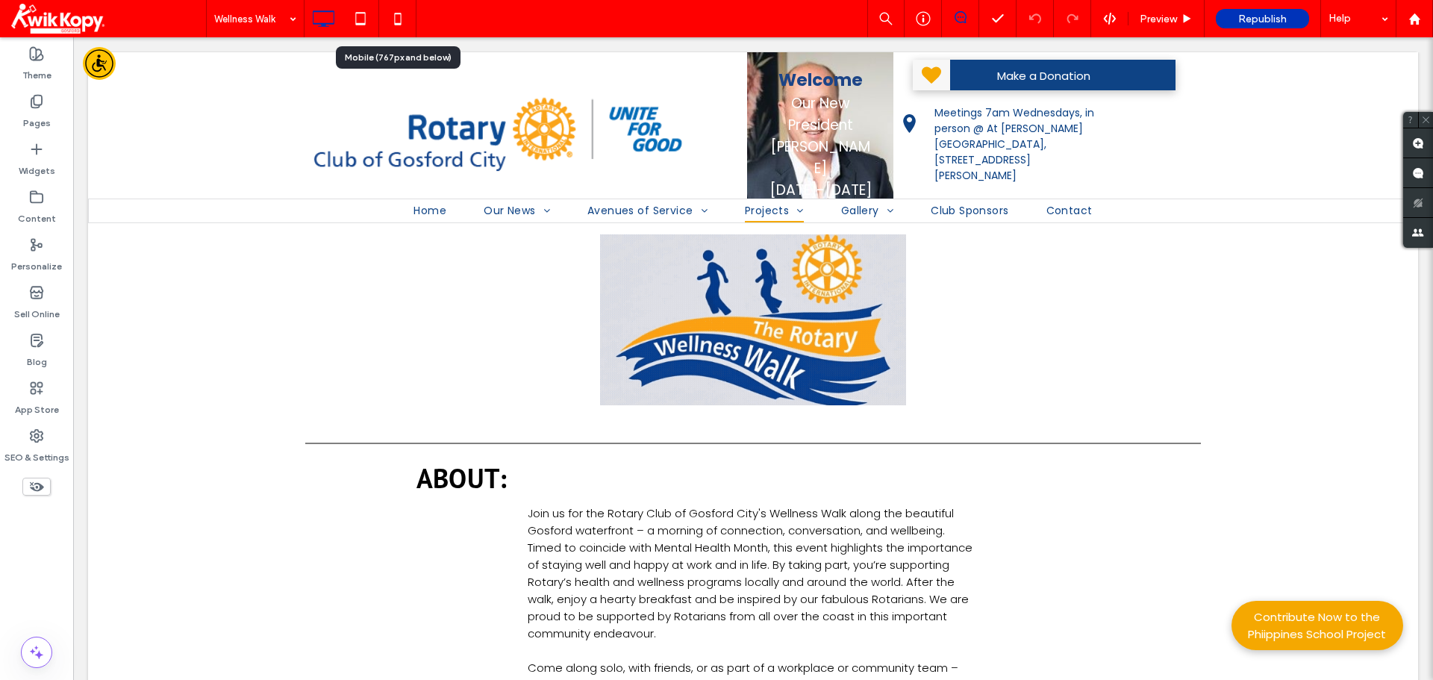
click at [396, 22] on icon at bounding box center [398, 19] width 30 height 30
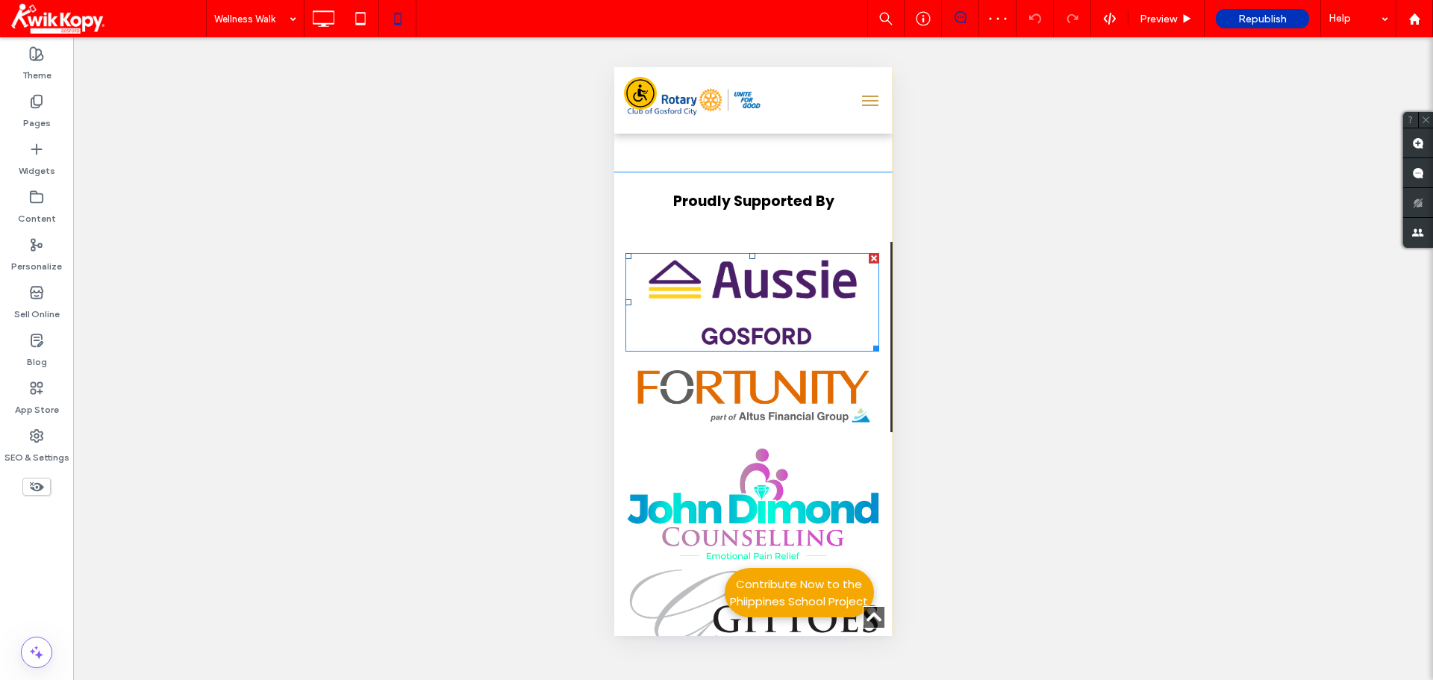
scroll to position [1269, 0]
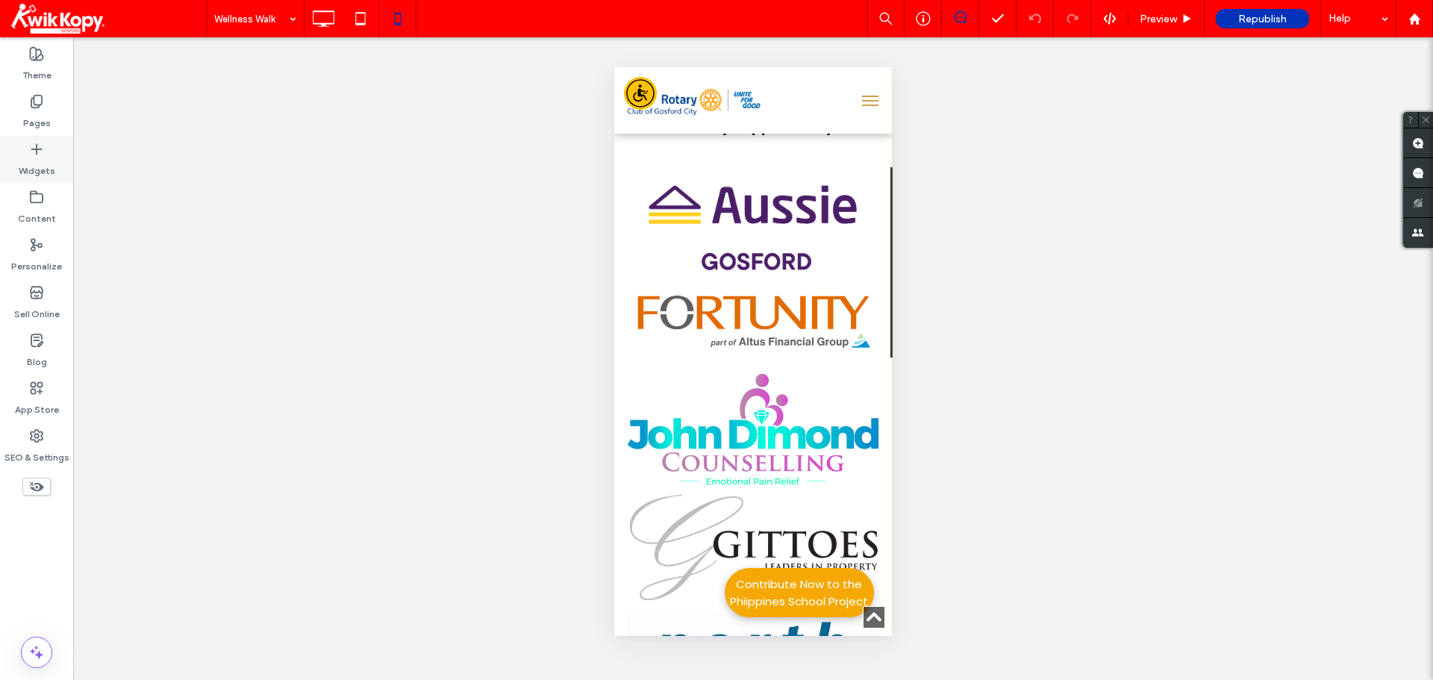
click at [34, 153] on icon at bounding box center [36, 149] width 15 height 15
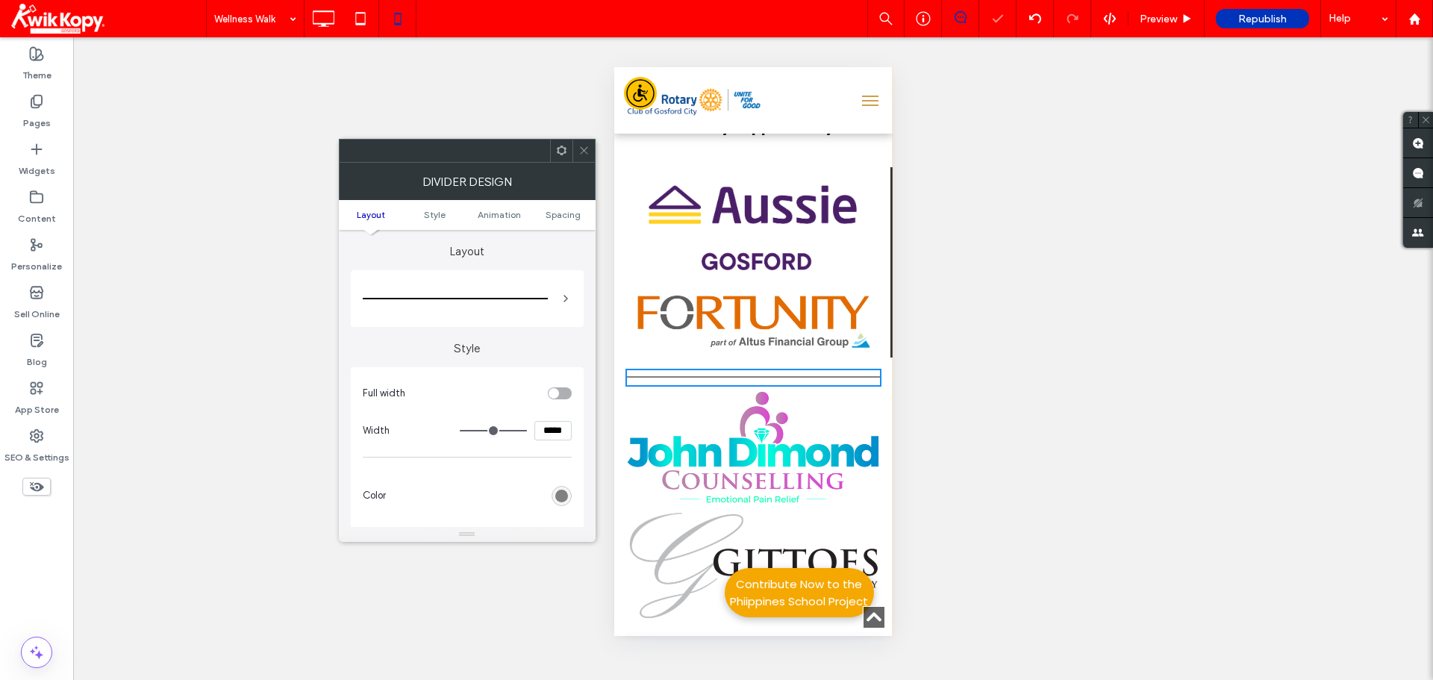
scroll to position [1344, 0]
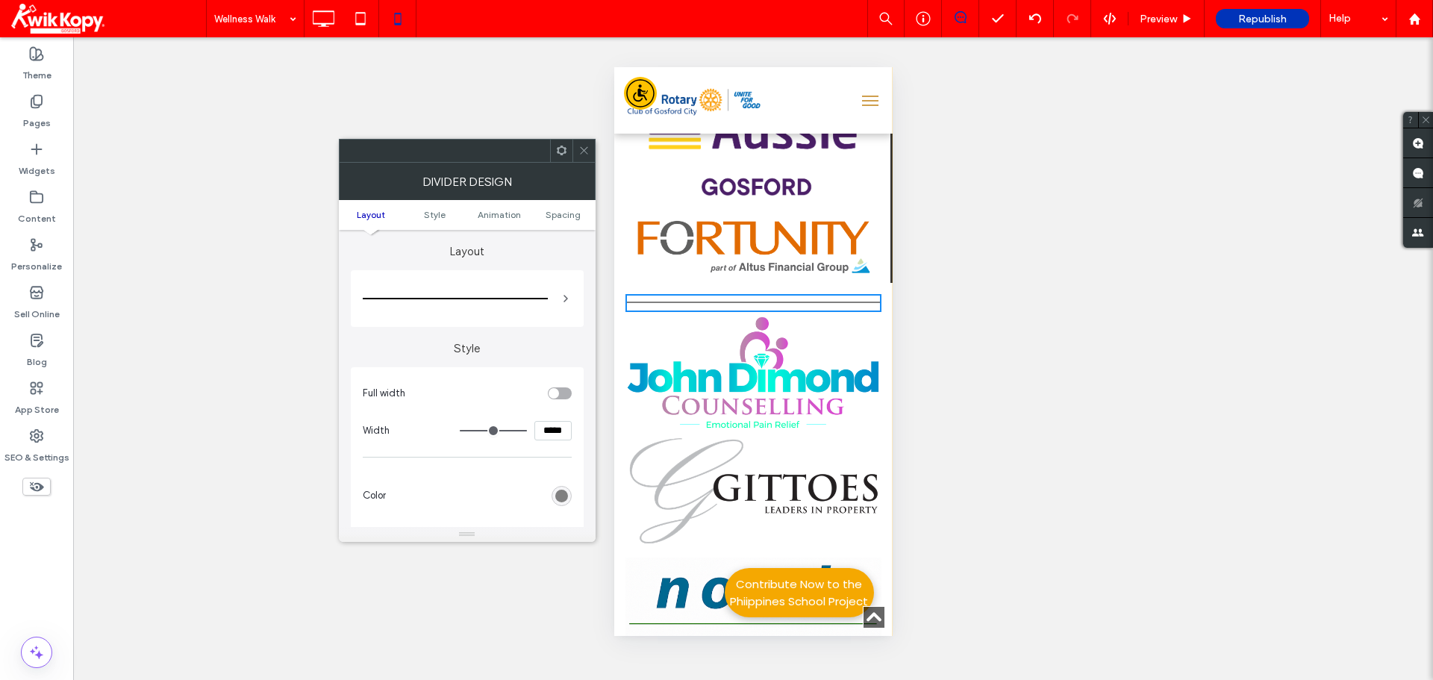
click at [879, 376] on div "Click To Paste Click To Paste Click To Paste Click To Paste Click To Paste Clic…" at bounding box center [753, 587] width 278 height 608
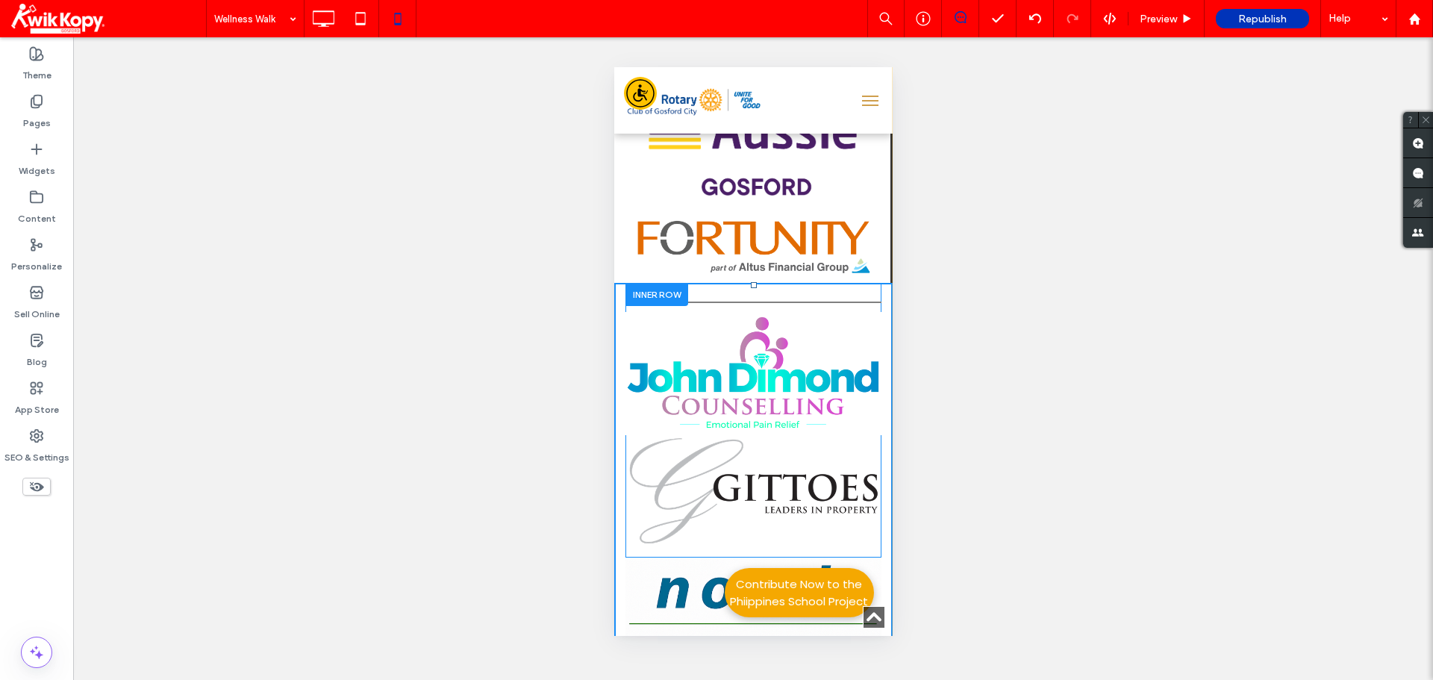
drag, startPoint x: 882, startPoint y: 378, endPoint x: 856, endPoint y: 377, distance: 26.1
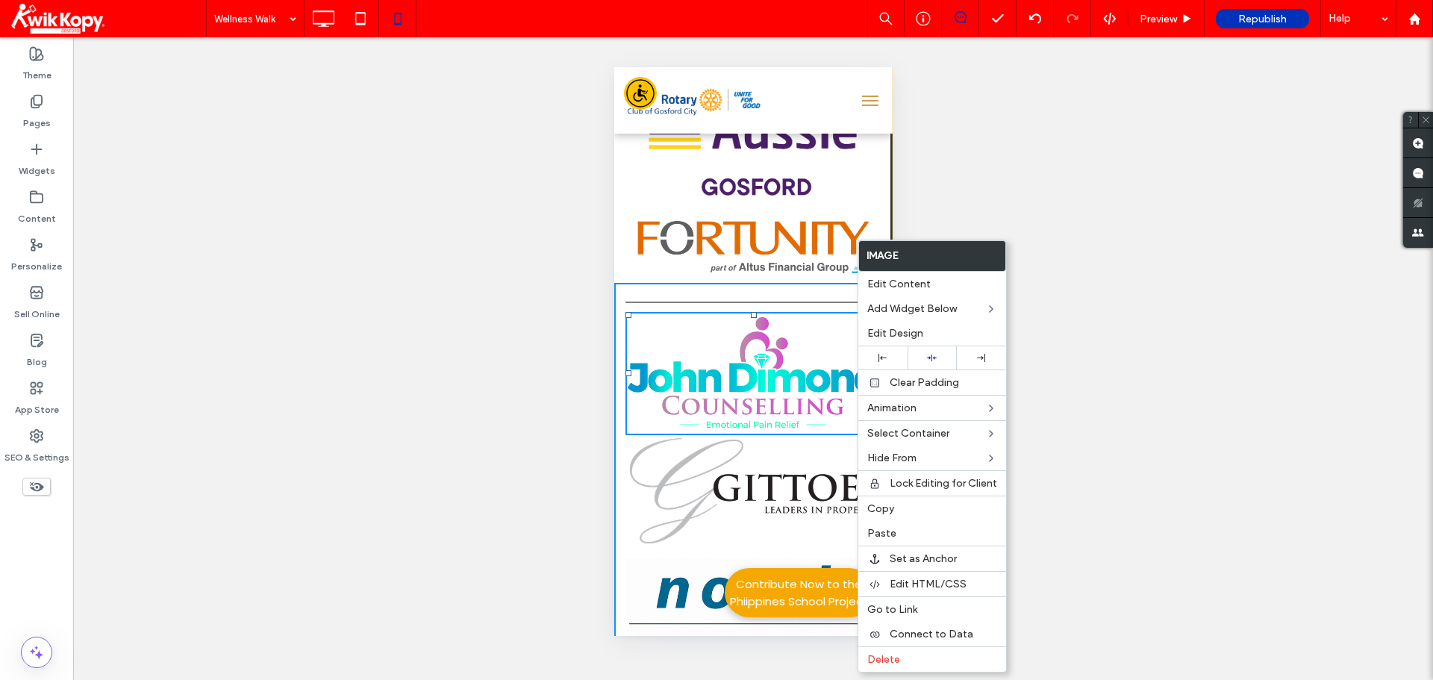
click at [699, 294] on div at bounding box center [753, 303] width 256 height 18
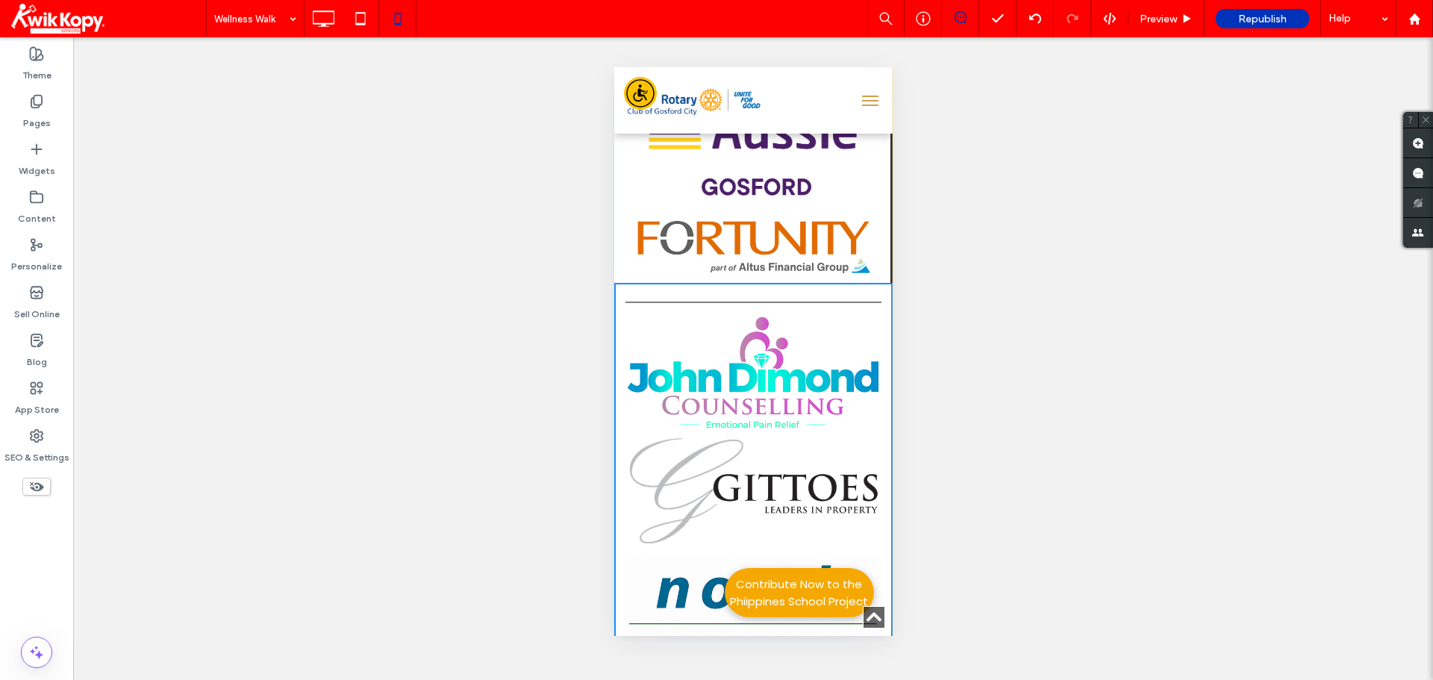
click at [619, 328] on div "Click To Paste Click To Paste Click To Paste Click To Paste Click To Paste Clic…" at bounding box center [753, 587] width 278 height 608
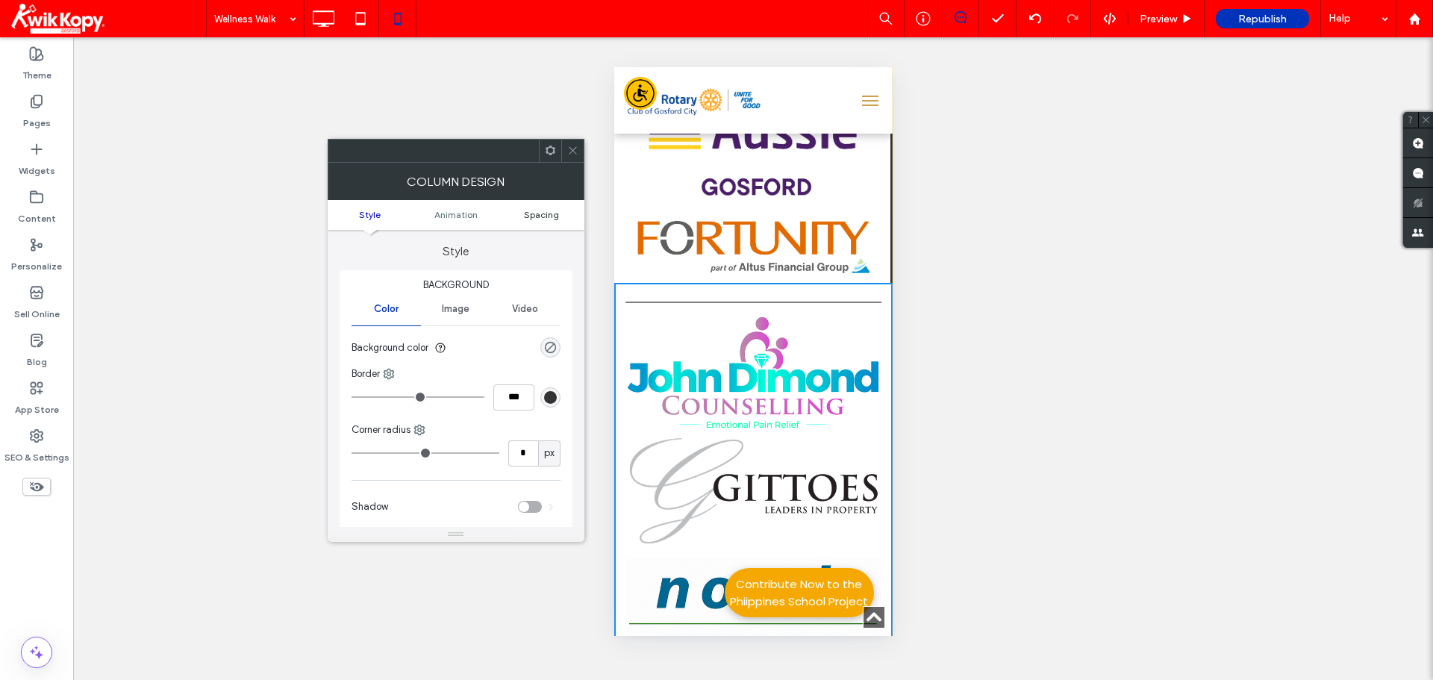
click at [539, 216] on span "Spacing" at bounding box center [541, 214] width 35 height 11
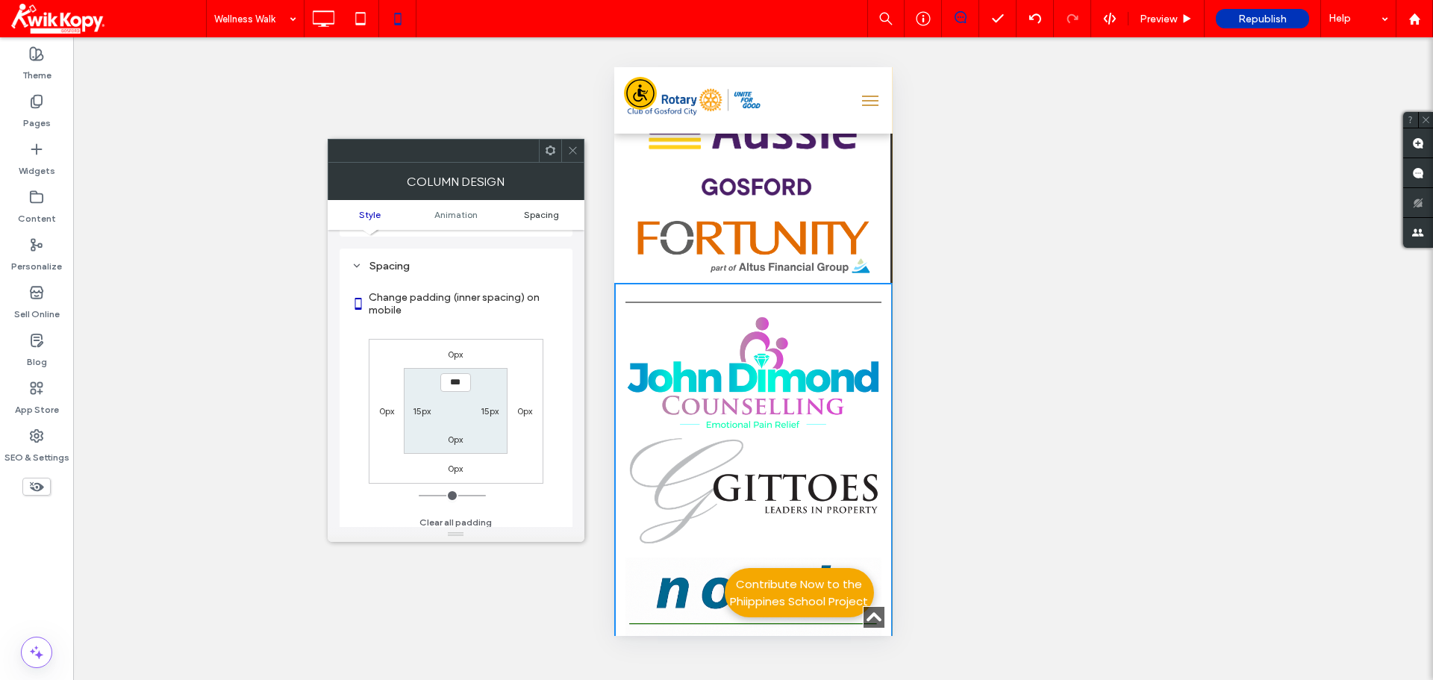
scroll to position [350, 0]
click at [426, 408] on label "15px" at bounding box center [422, 404] width 18 height 11
type input "**"
type input "*"
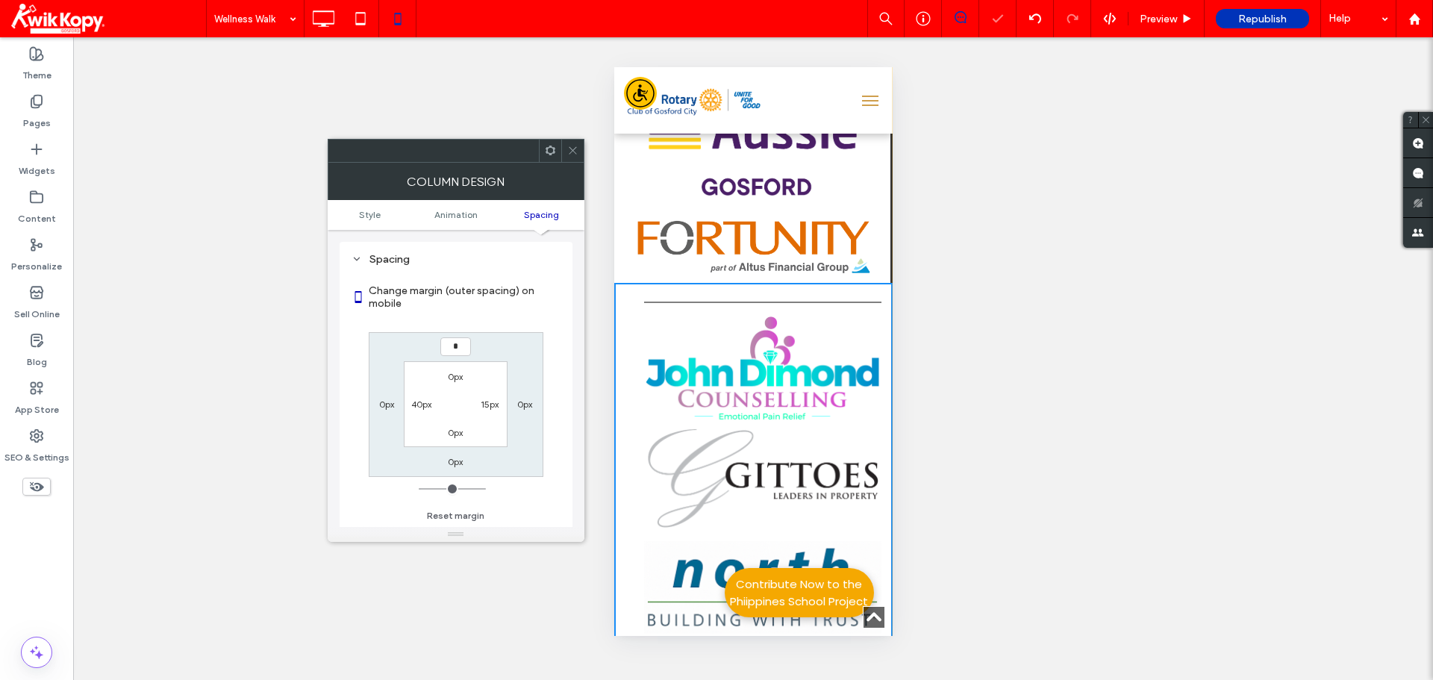
type input "**"
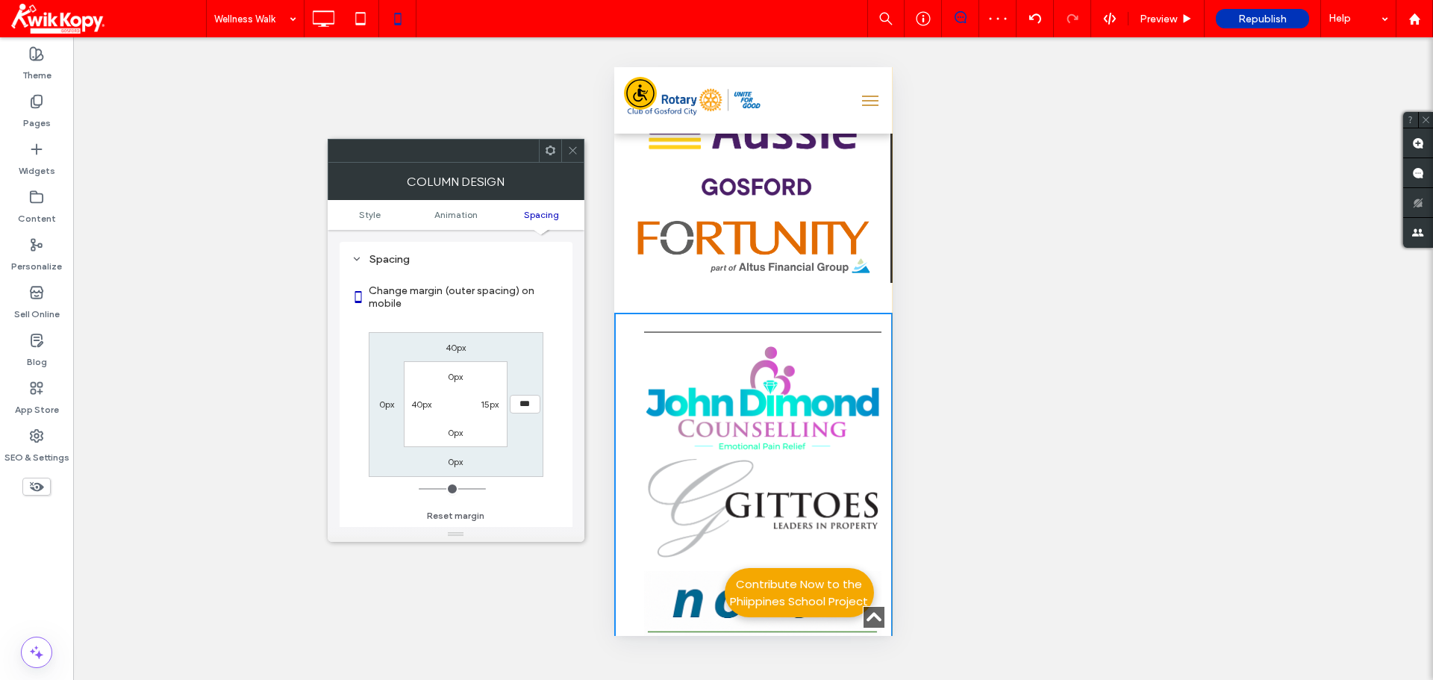
click at [486, 405] on label "15px" at bounding box center [490, 404] width 18 height 11
type input "**"
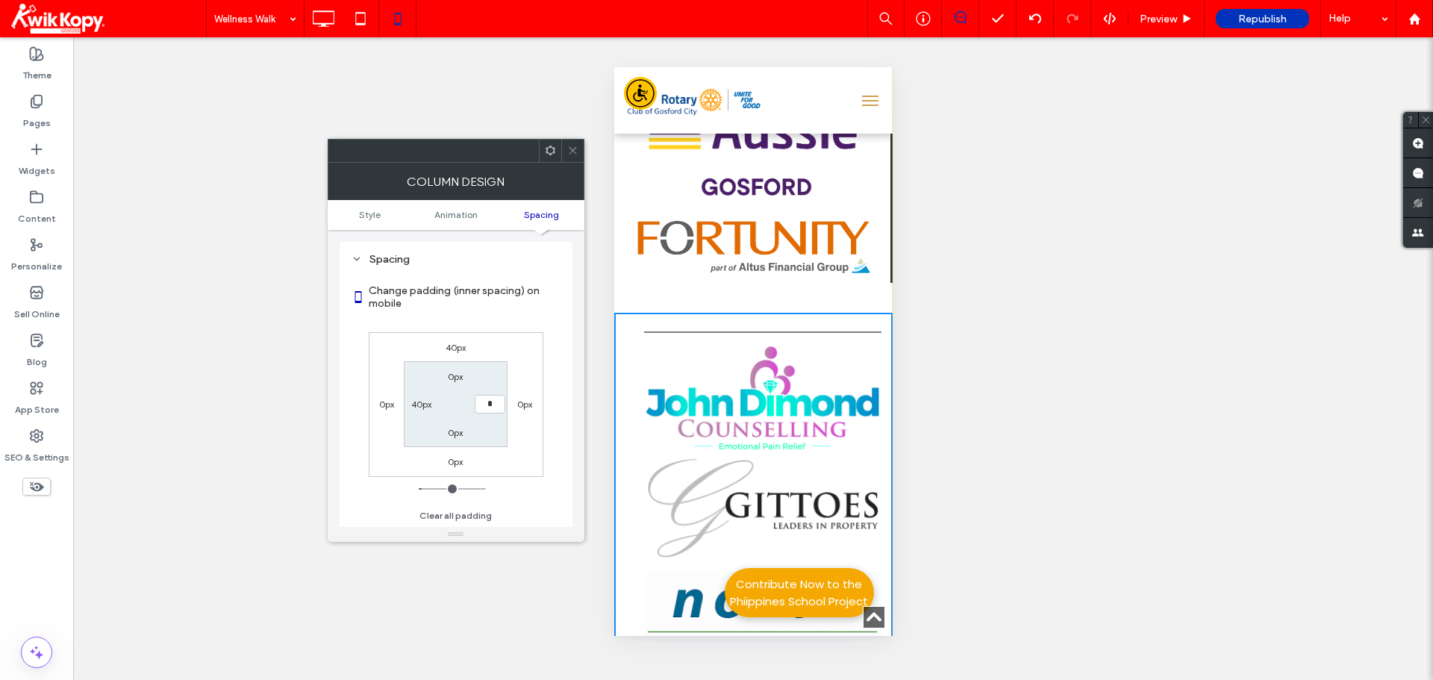
type input "**"
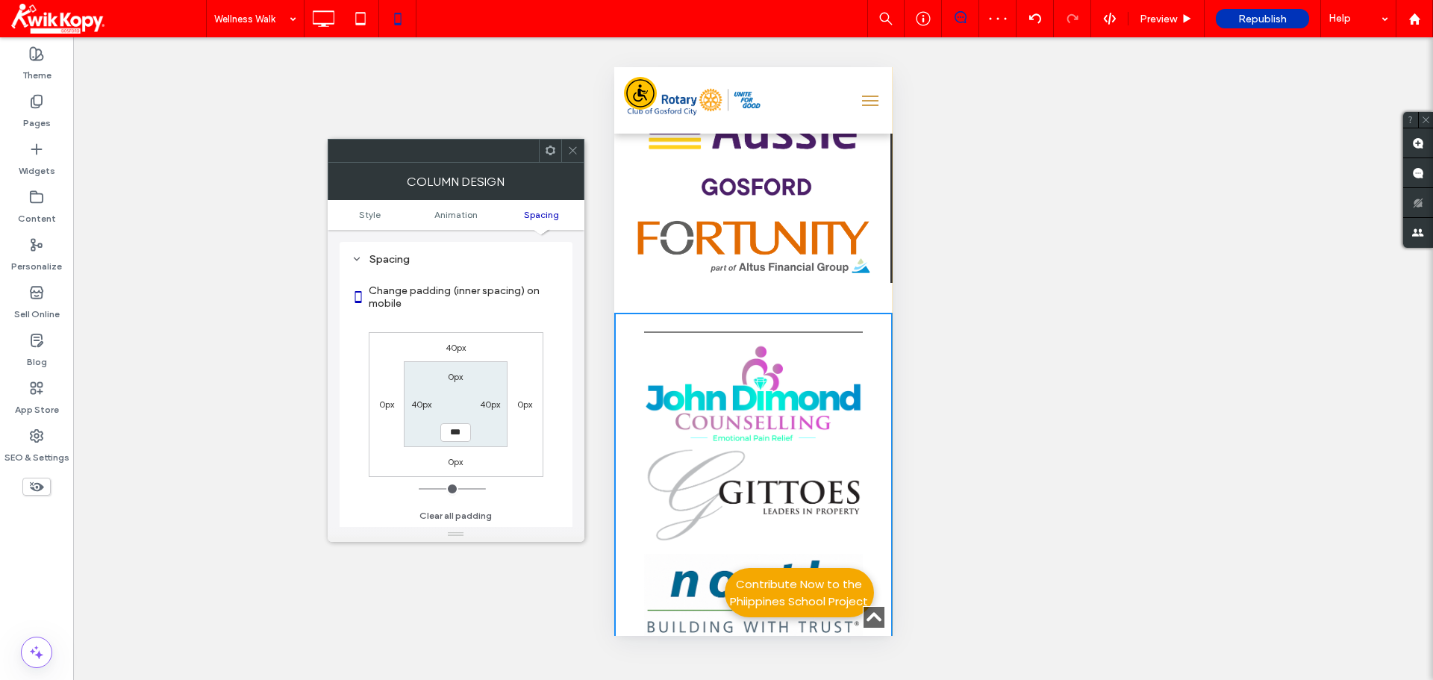
click at [428, 403] on label "40px" at bounding box center [421, 404] width 20 height 11
type input "**"
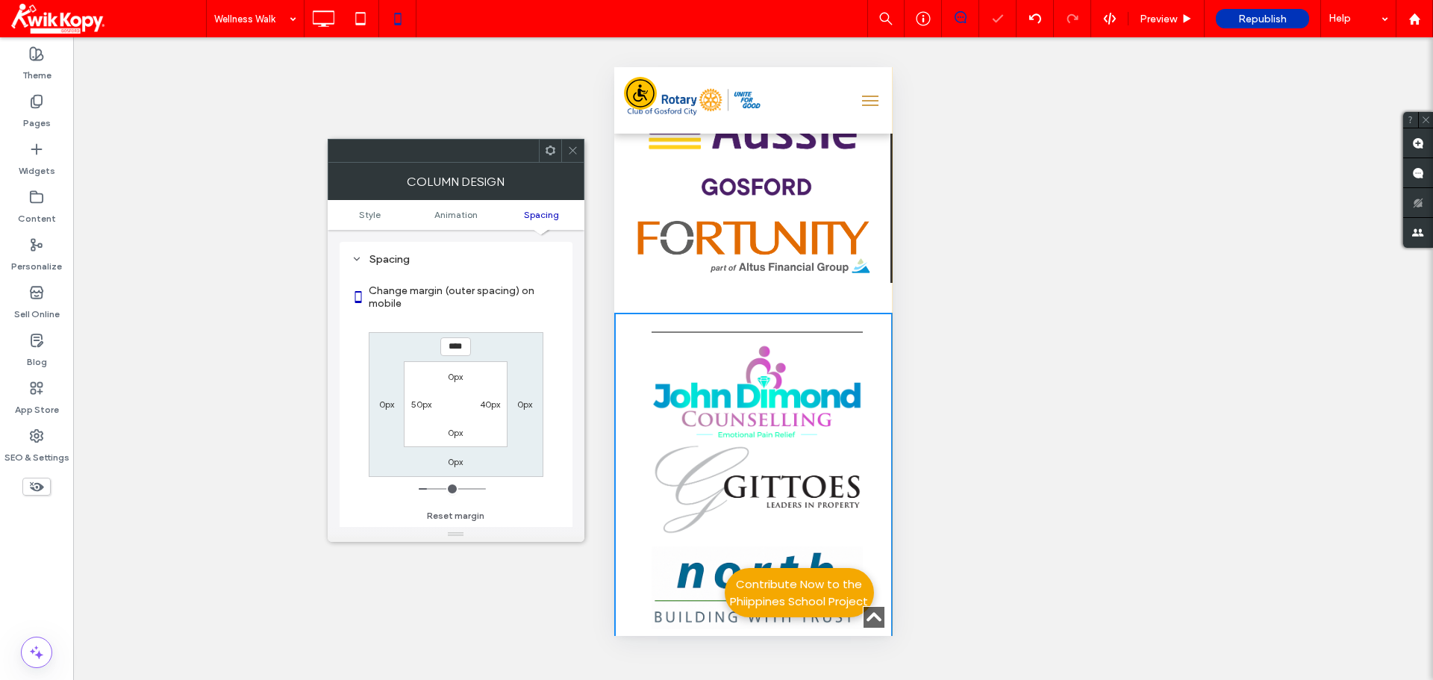
click at [487, 411] on div "40px" at bounding box center [490, 403] width 20 height 15
click at [490, 405] on label "40px" at bounding box center [490, 404] width 20 height 11
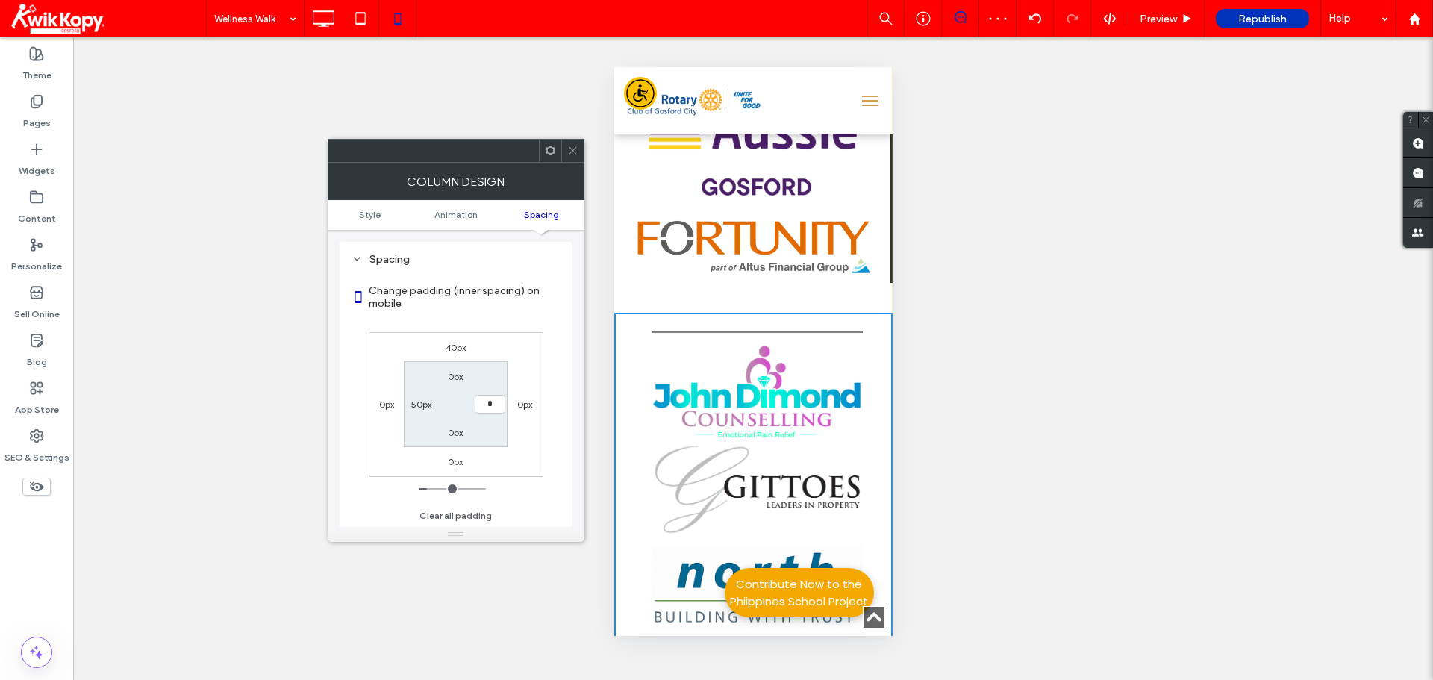
type input "**"
type input "*"
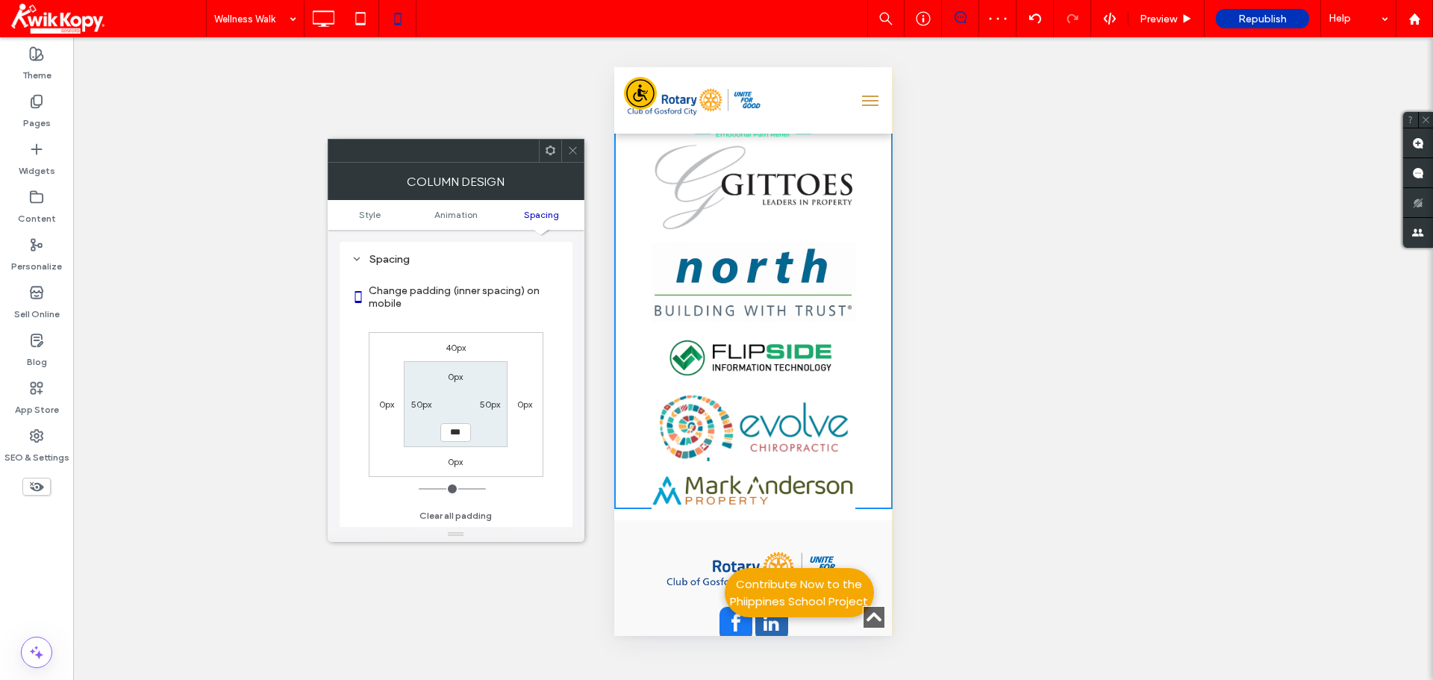
scroll to position [1642, 0]
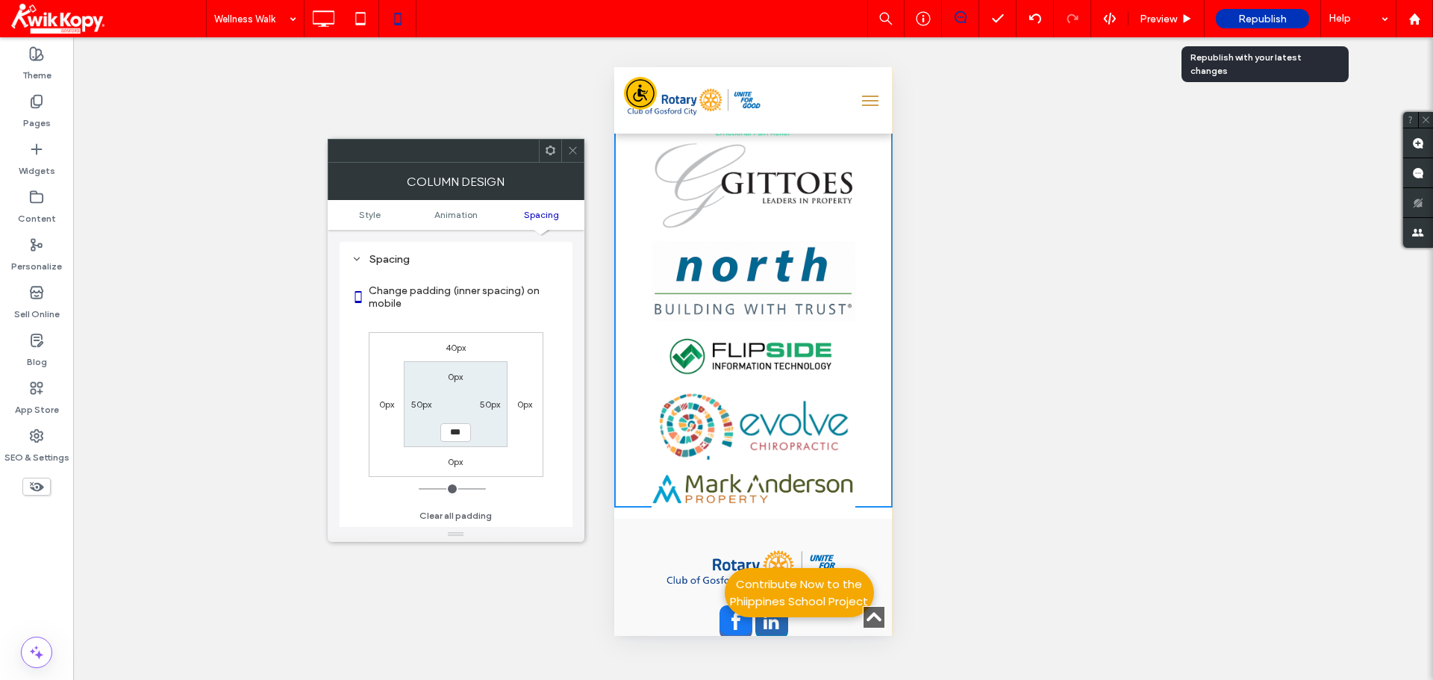
click at [1257, 14] on span "Republish" at bounding box center [1263, 19] width 49 height 13
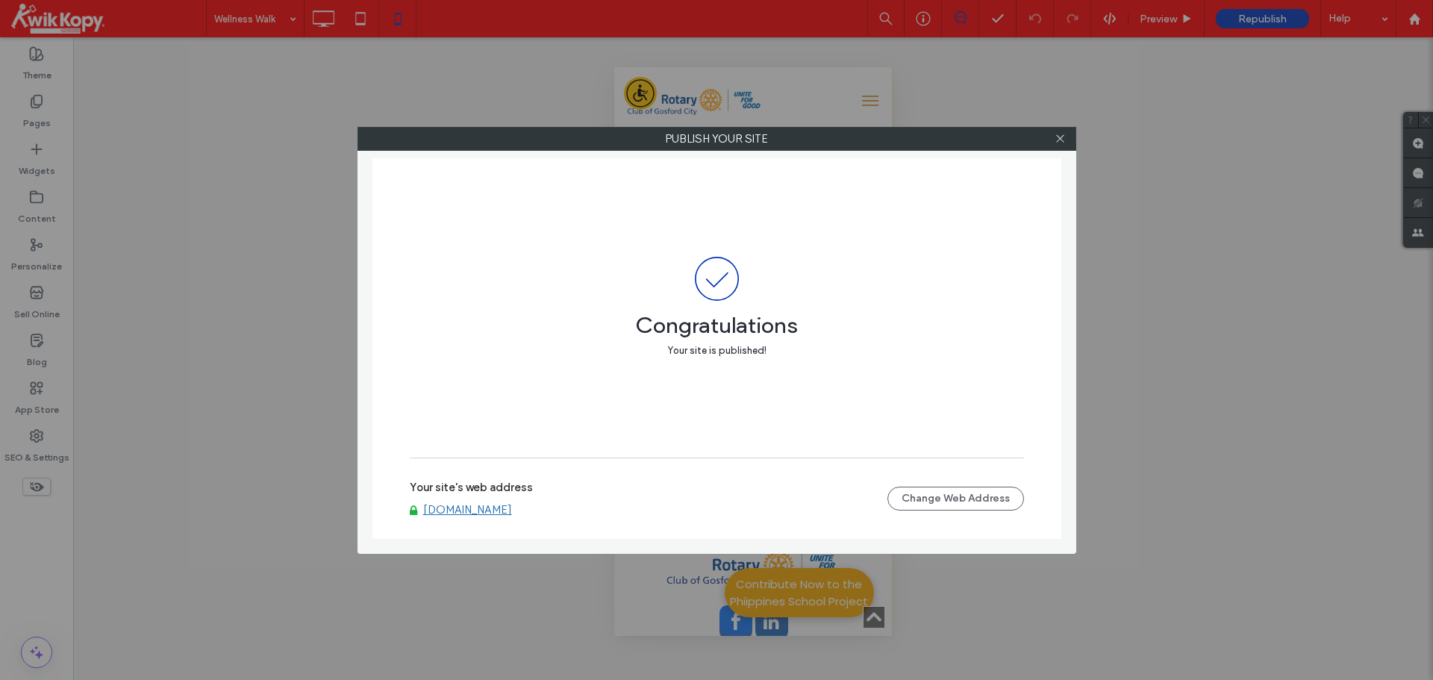
drag, startPoint x: 1059, startPoint y: 135, endPoint x: 1086, endPoint y: 126, distance: 29.0
click at [1059, 135] on icon at bounding box center [1060, 138] width 11 height 11
